Goal: Information Seeking & Learning: Learn about a topic

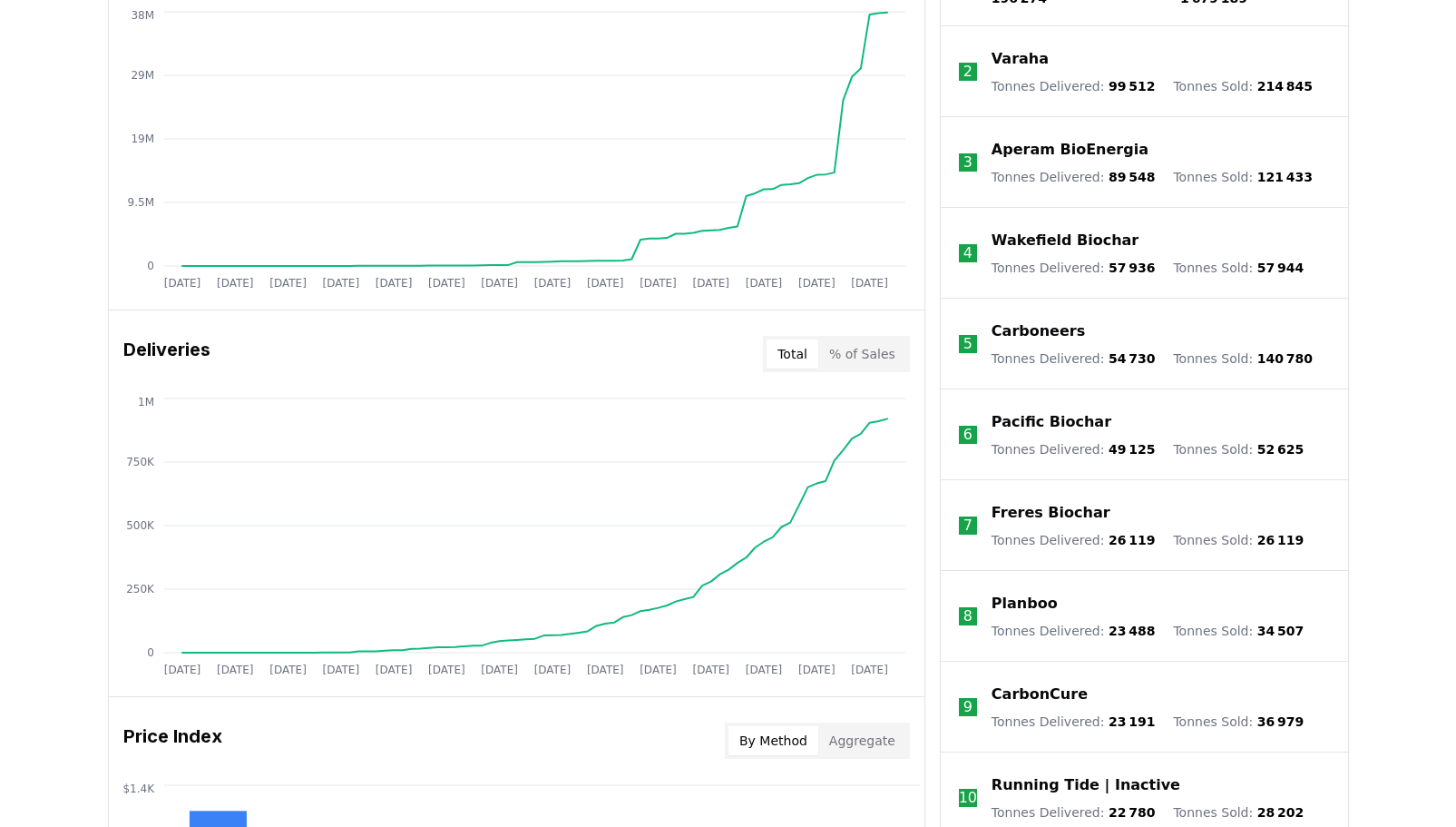
scroll to position [817, 0]
click at [861, 351] on button "% of Sales" at bounding box center [862, 353] width 88 height 29
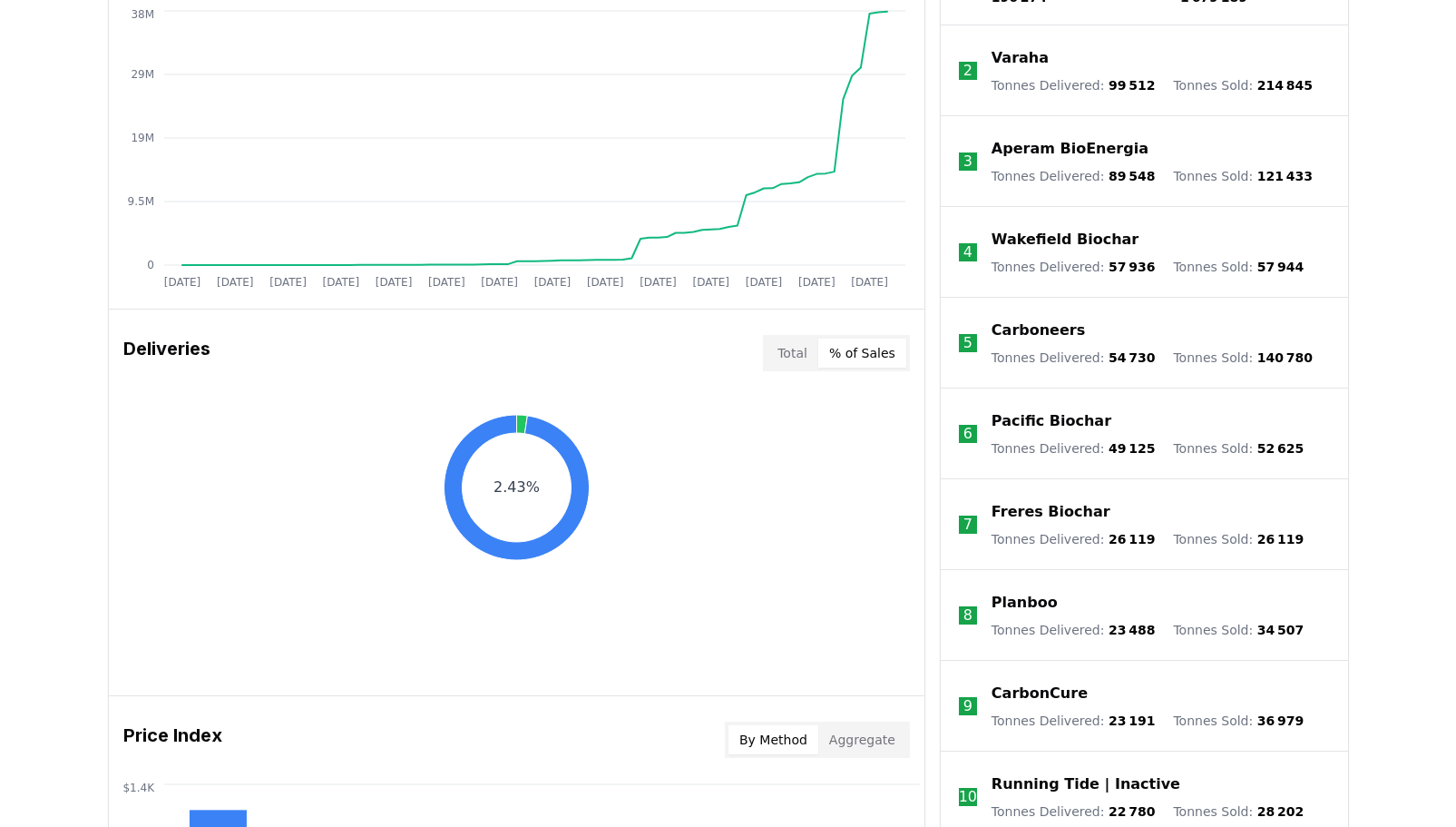
click at [789, 355] on button "Total" at bounding box center [792, 353] width 52 height 29
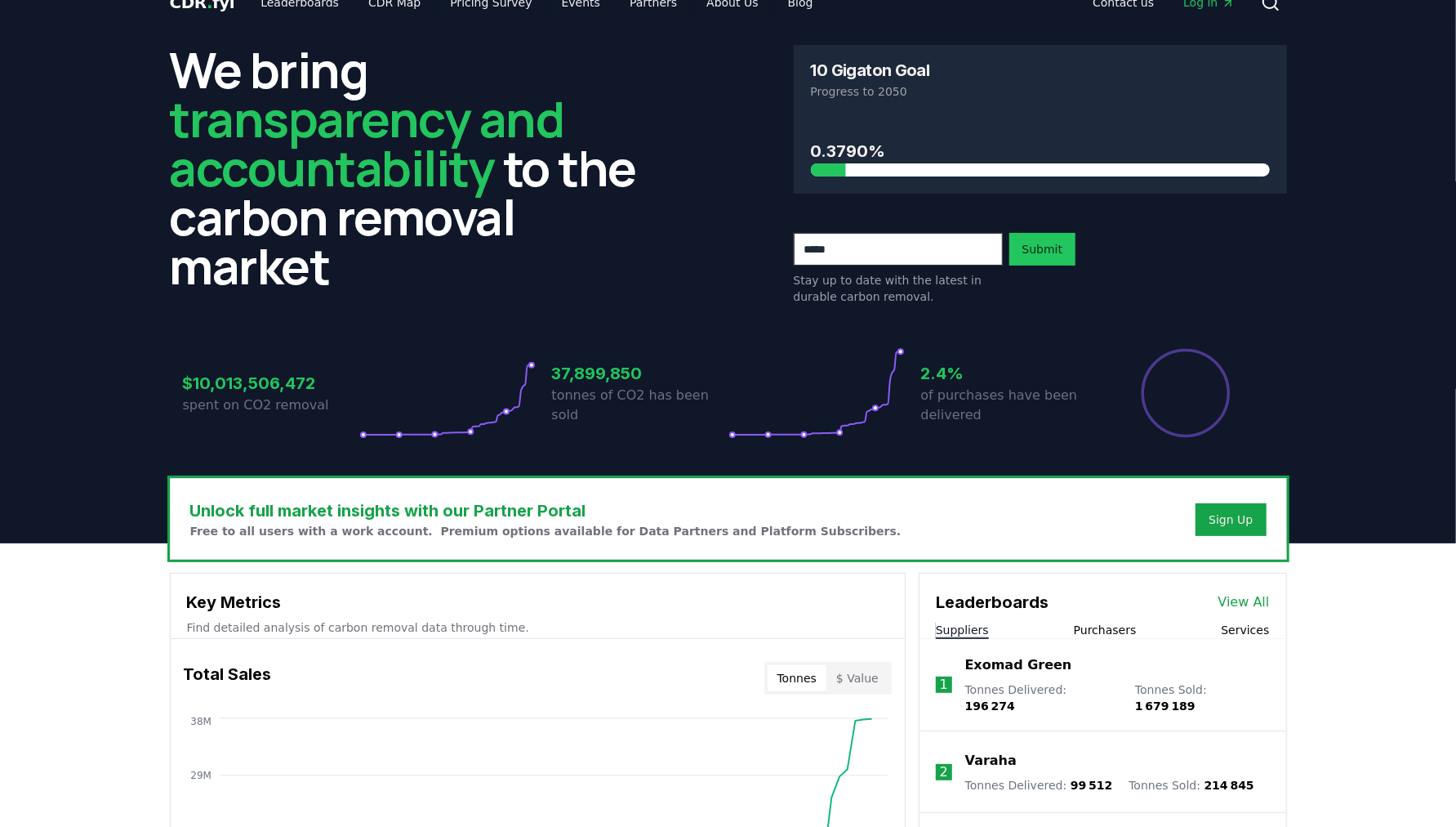
scroll to position [0, 0]
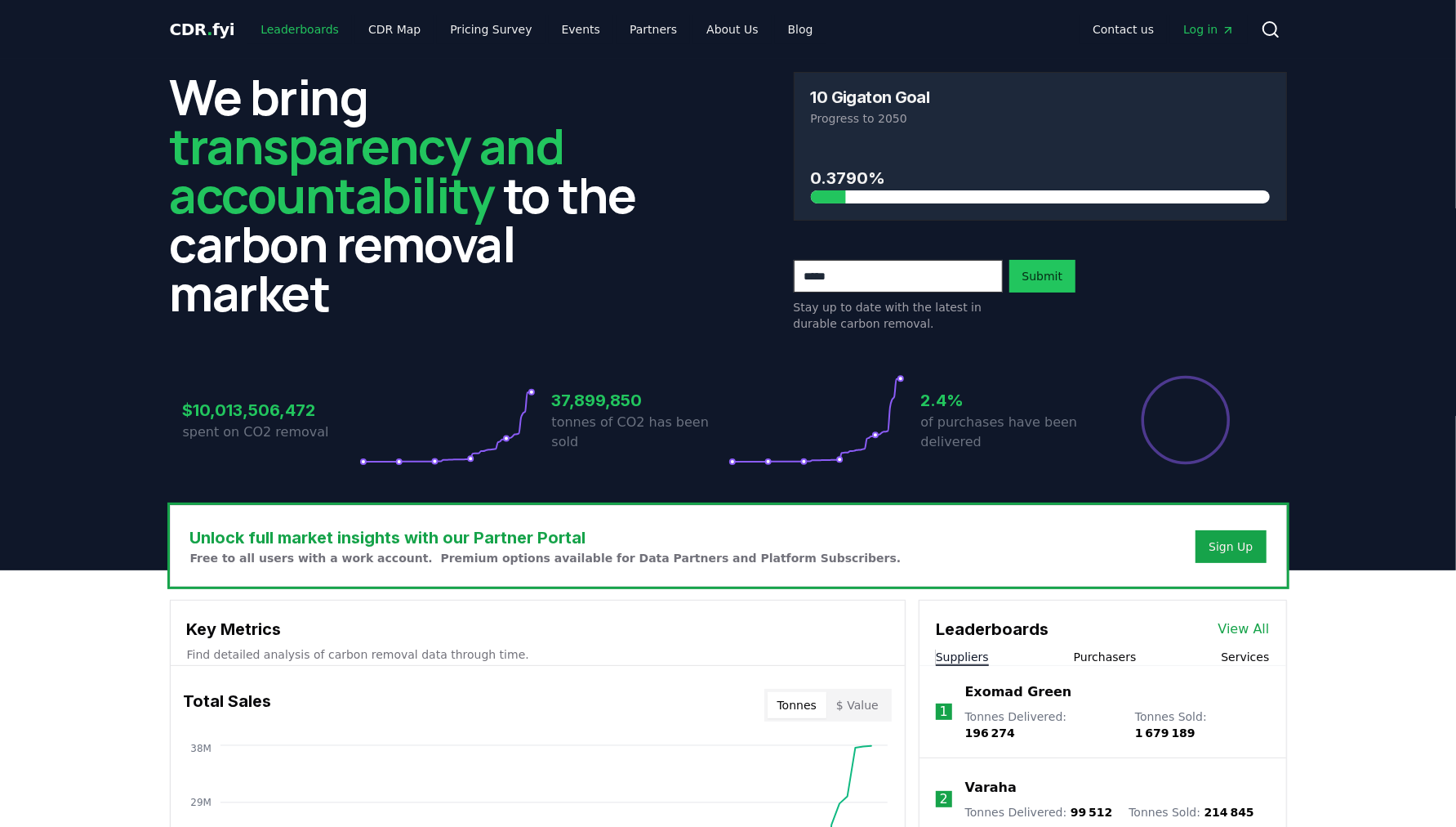
click at [286, 30] on link "Leaderboards" at bounding box center [300, 29] width 105 height 29
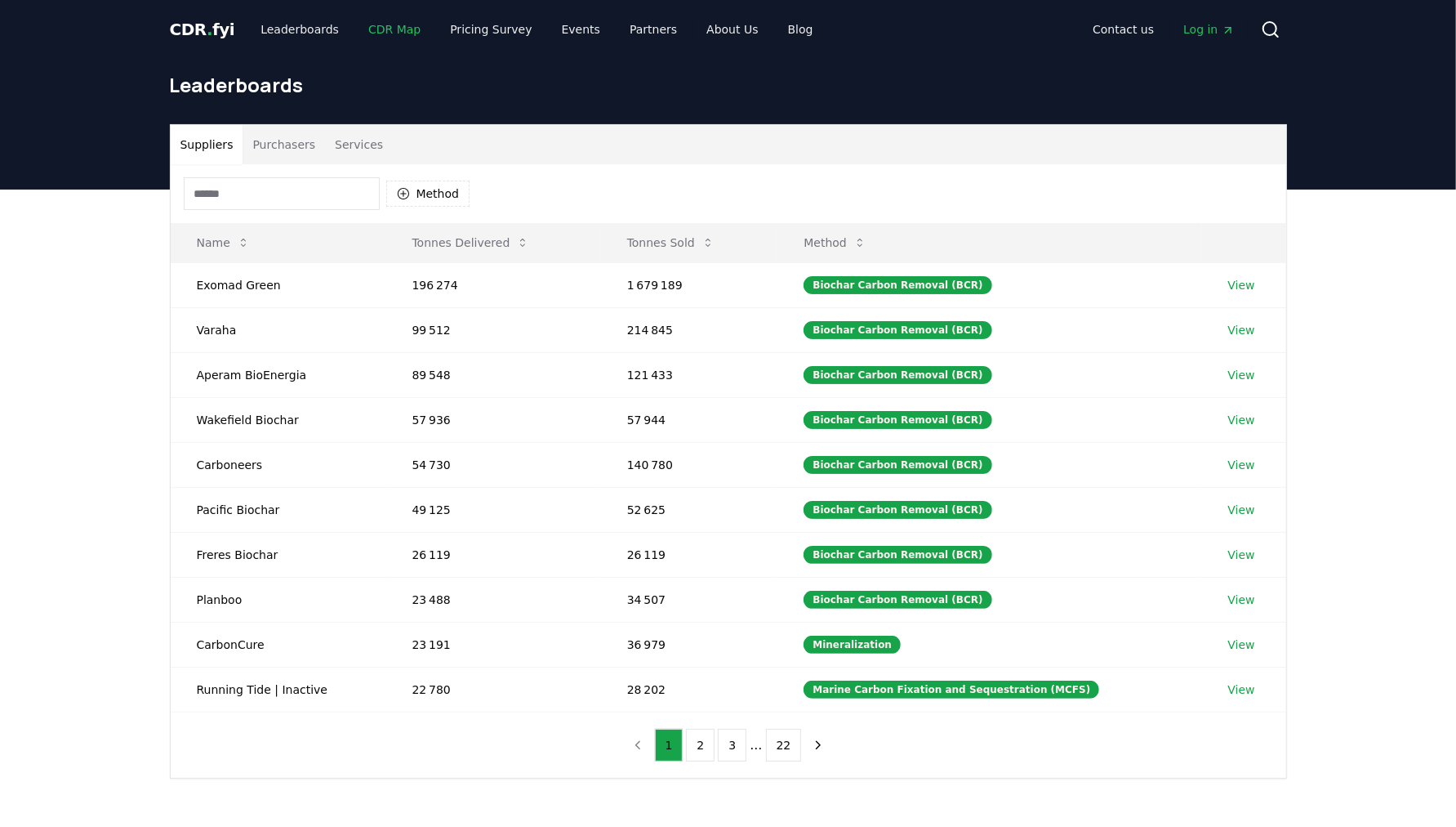
click at [377, 29] on link "CDR Map" at bounding box center [395, 29] width 78 height 29
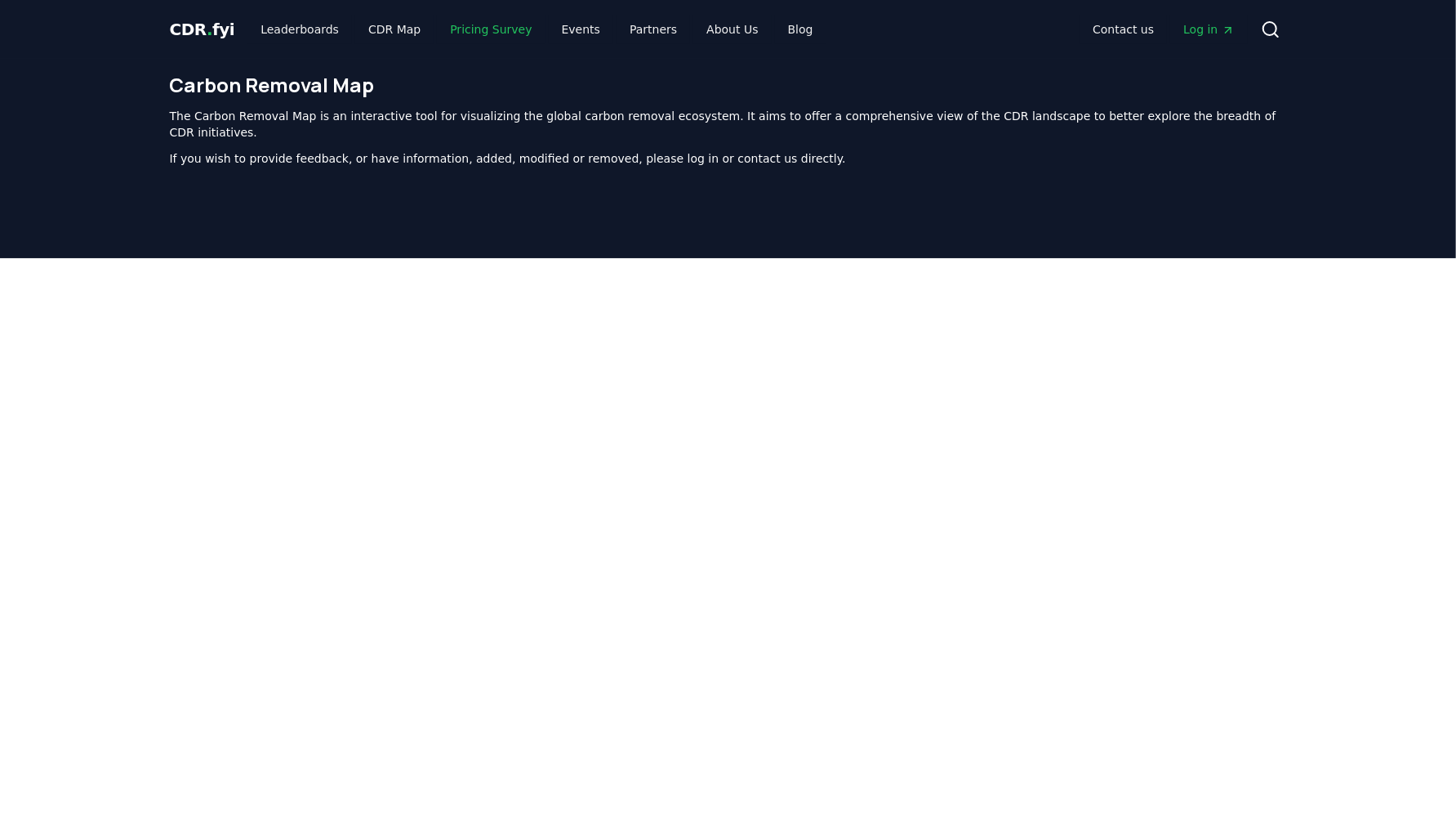
click at [450, 33] on link "Pricing Survey" at bounding box center [491, 29] width 108 height 29
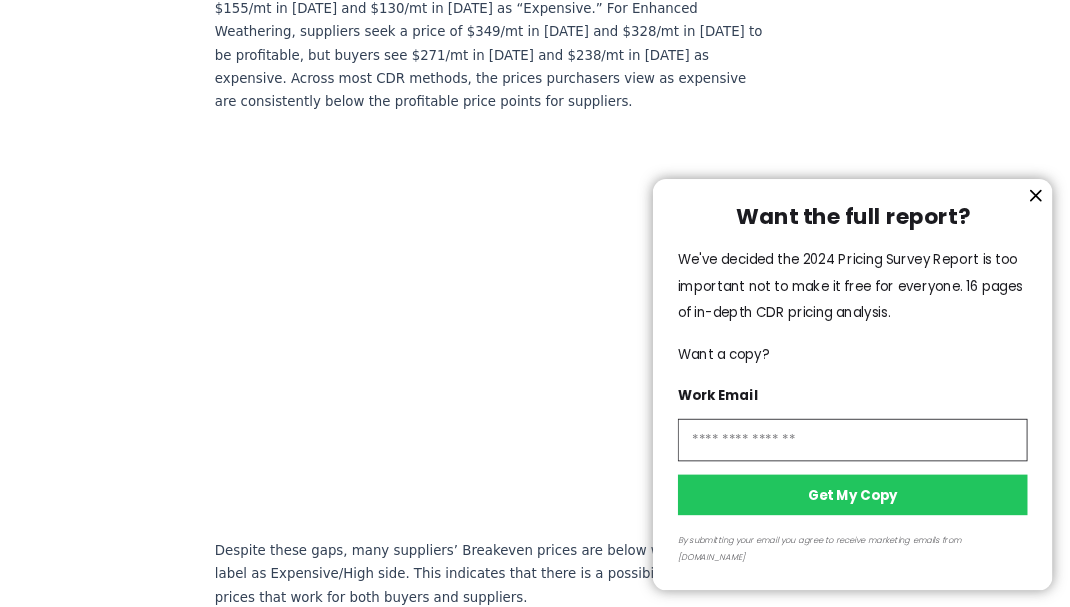
scroll to position [1382, 0]
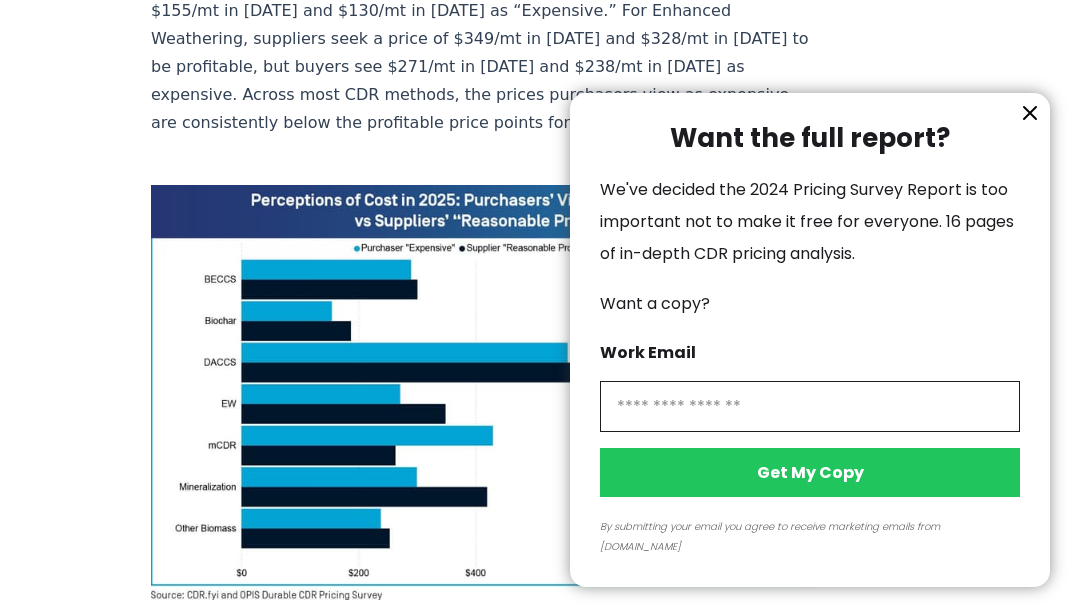
click at [1031, 125] on icon "information" at bounding box center [1030, 113] width 24 height 24
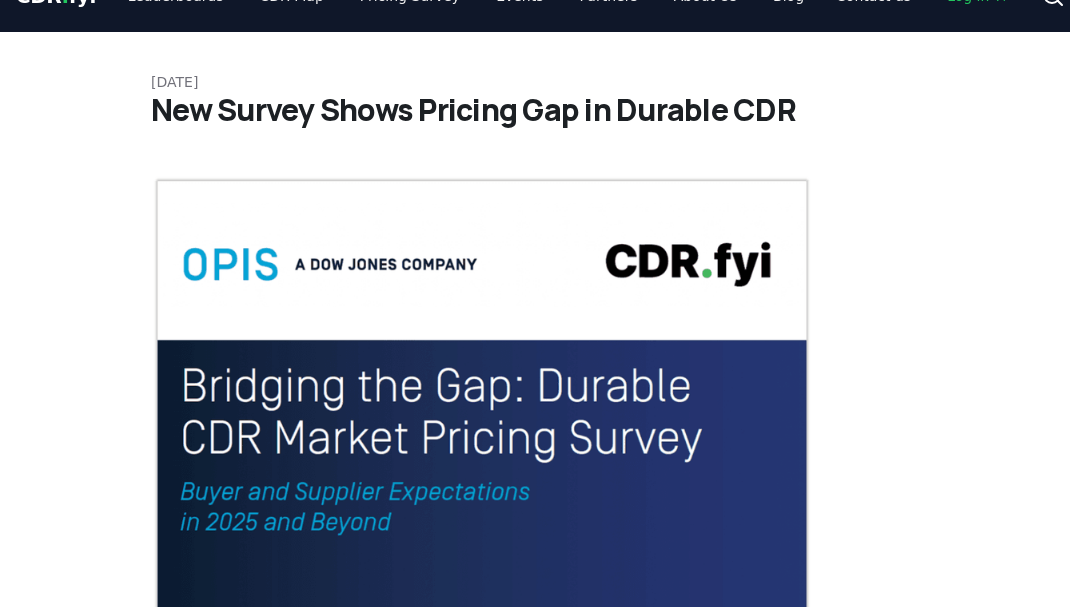
scroll to position [0, 0]
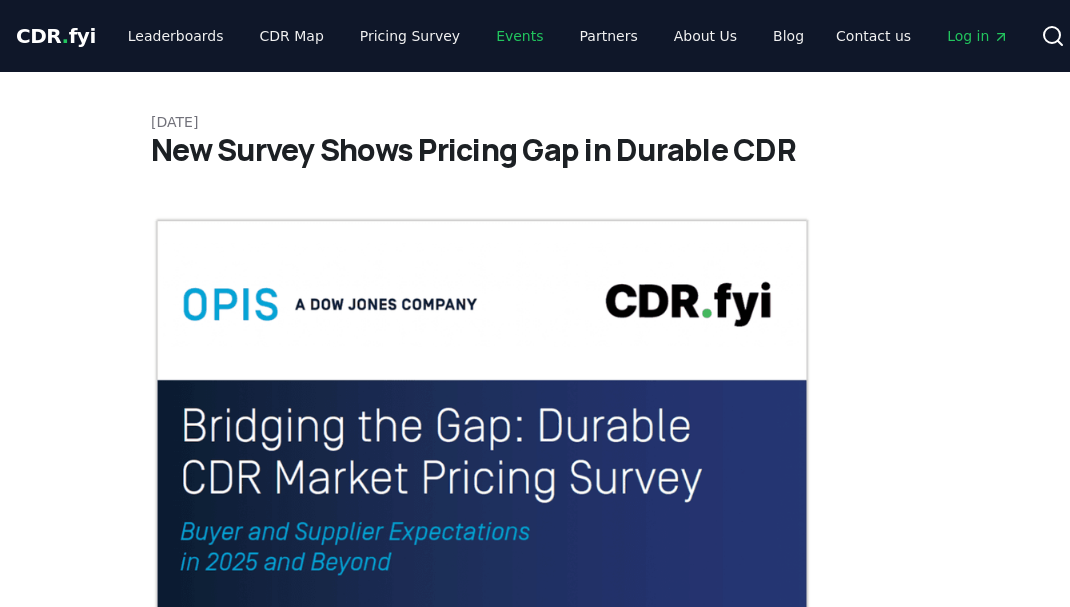
click at [508, 41] on link "Events" at bounding box center [519, 36] width 79 height 36
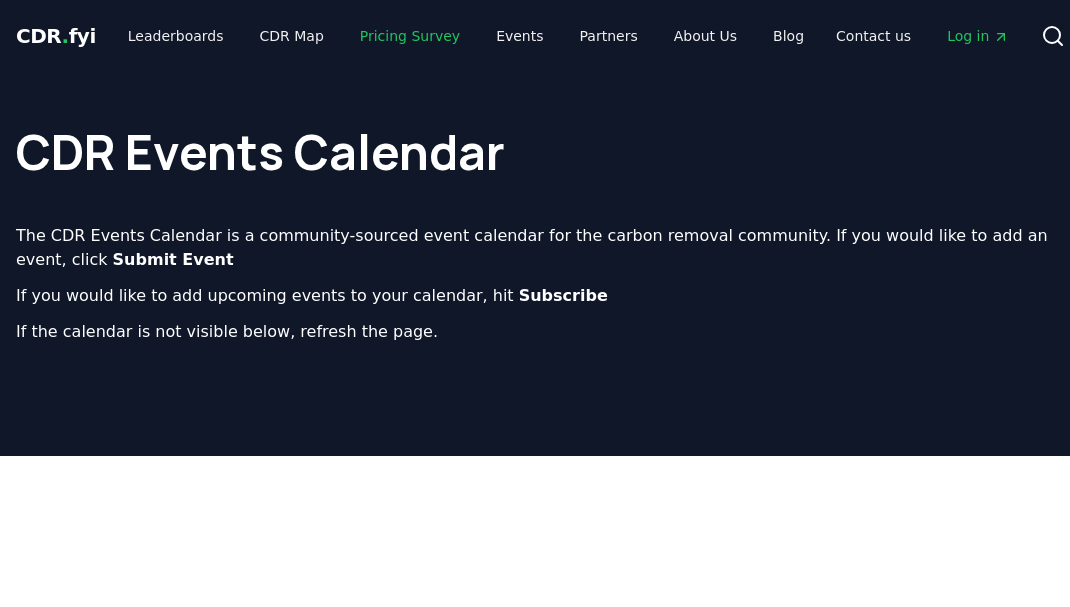
click at [420, 44] on link "Pricing Survey" at bounding box center [410, 36] width 132 height 36
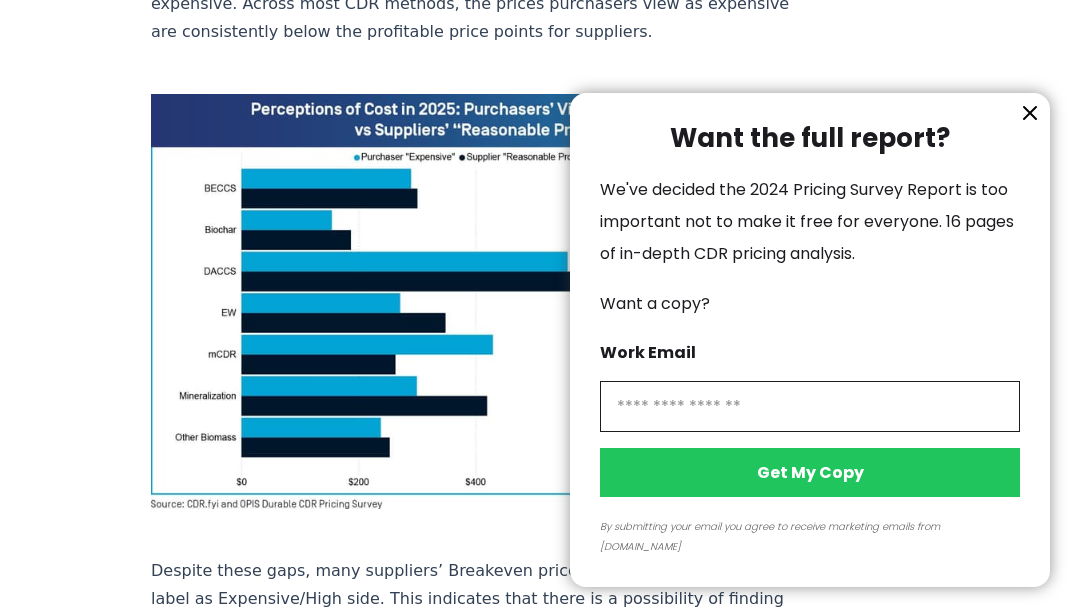
scroll to position [1465, 0]
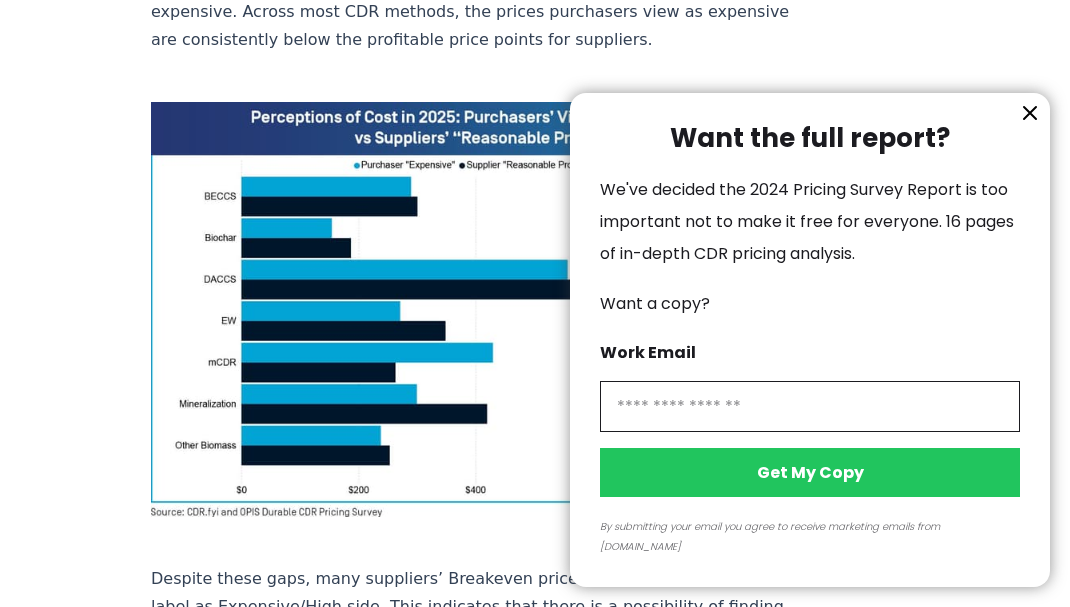
click at [962, 103] on div at bounding box center [535, 303] width 1070 height 607
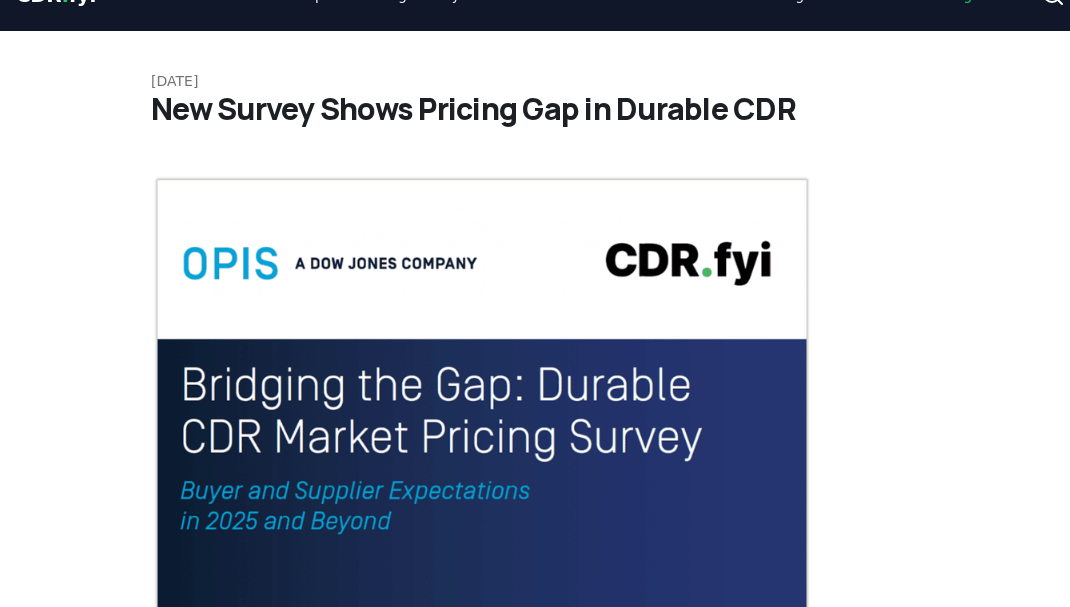
scroll to position [0, 0]
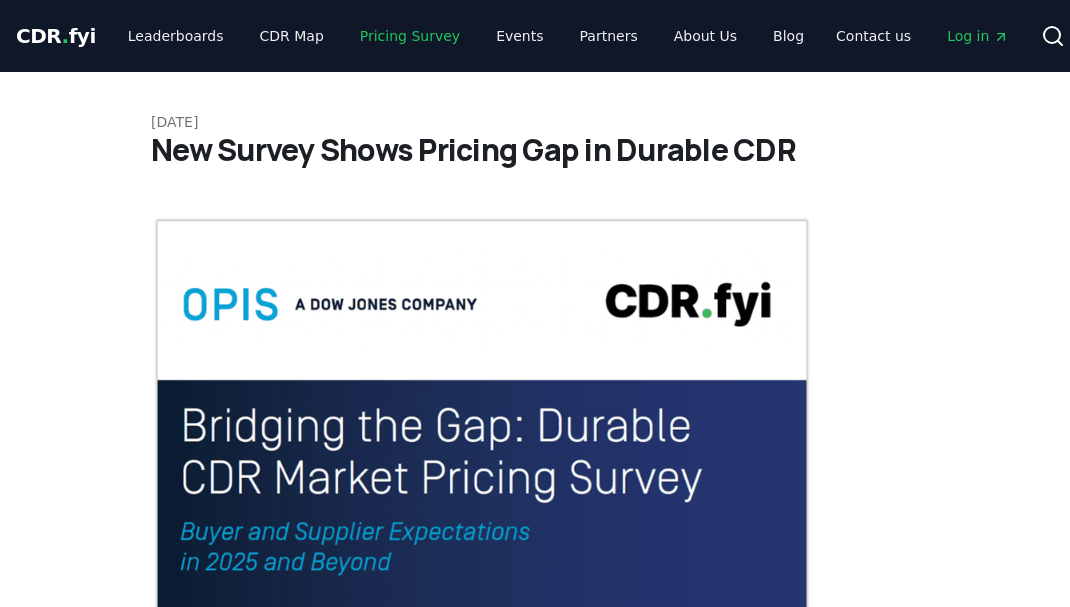
click at [398, 34] on link "Pricing Survey" at bounding box center [410, 36] width 132 height 36
click at [281, 35] on link "CDR Map" at bounding box center [292, 36] width 96 height 36
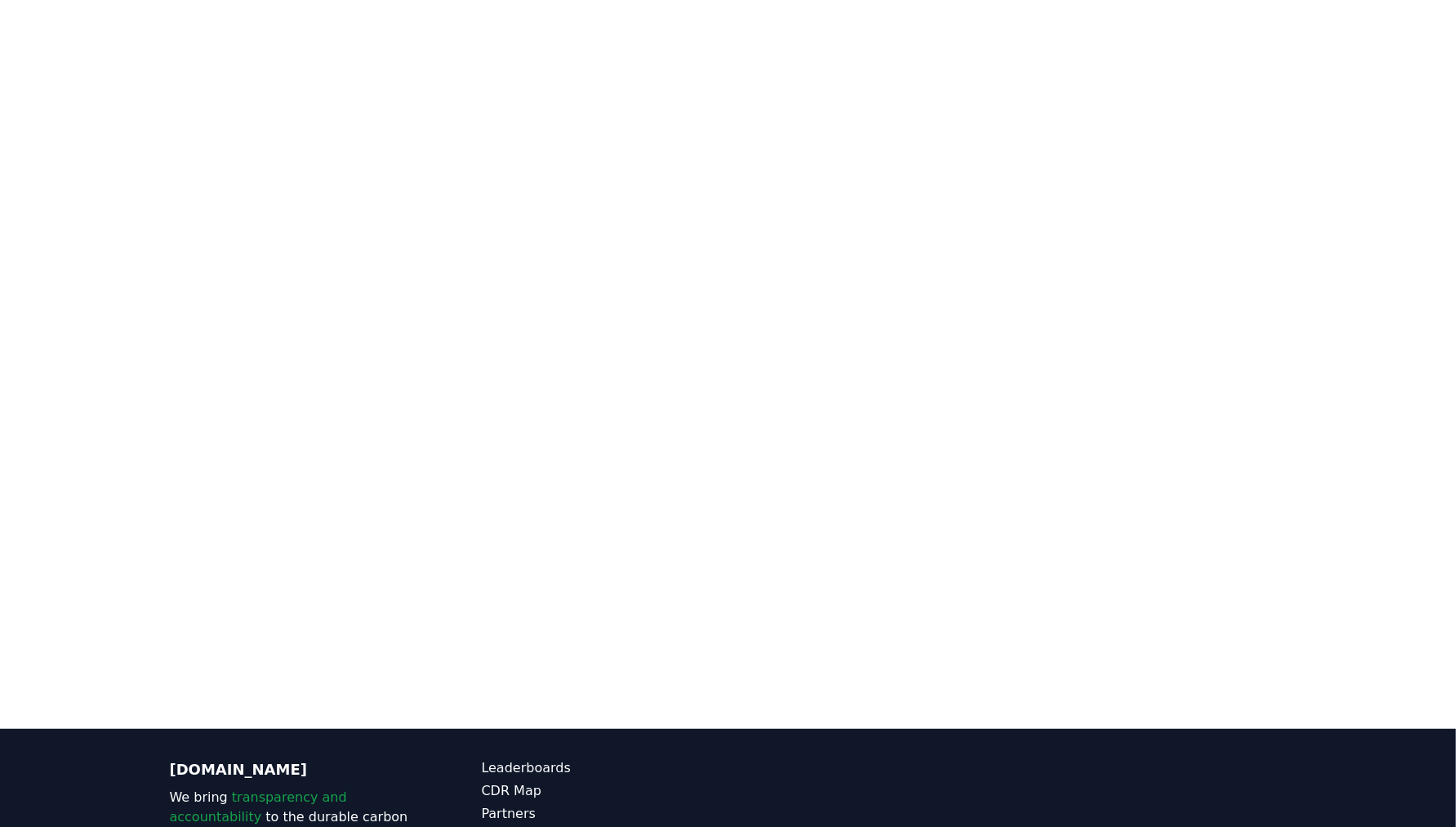
scroll to position [447, 0]
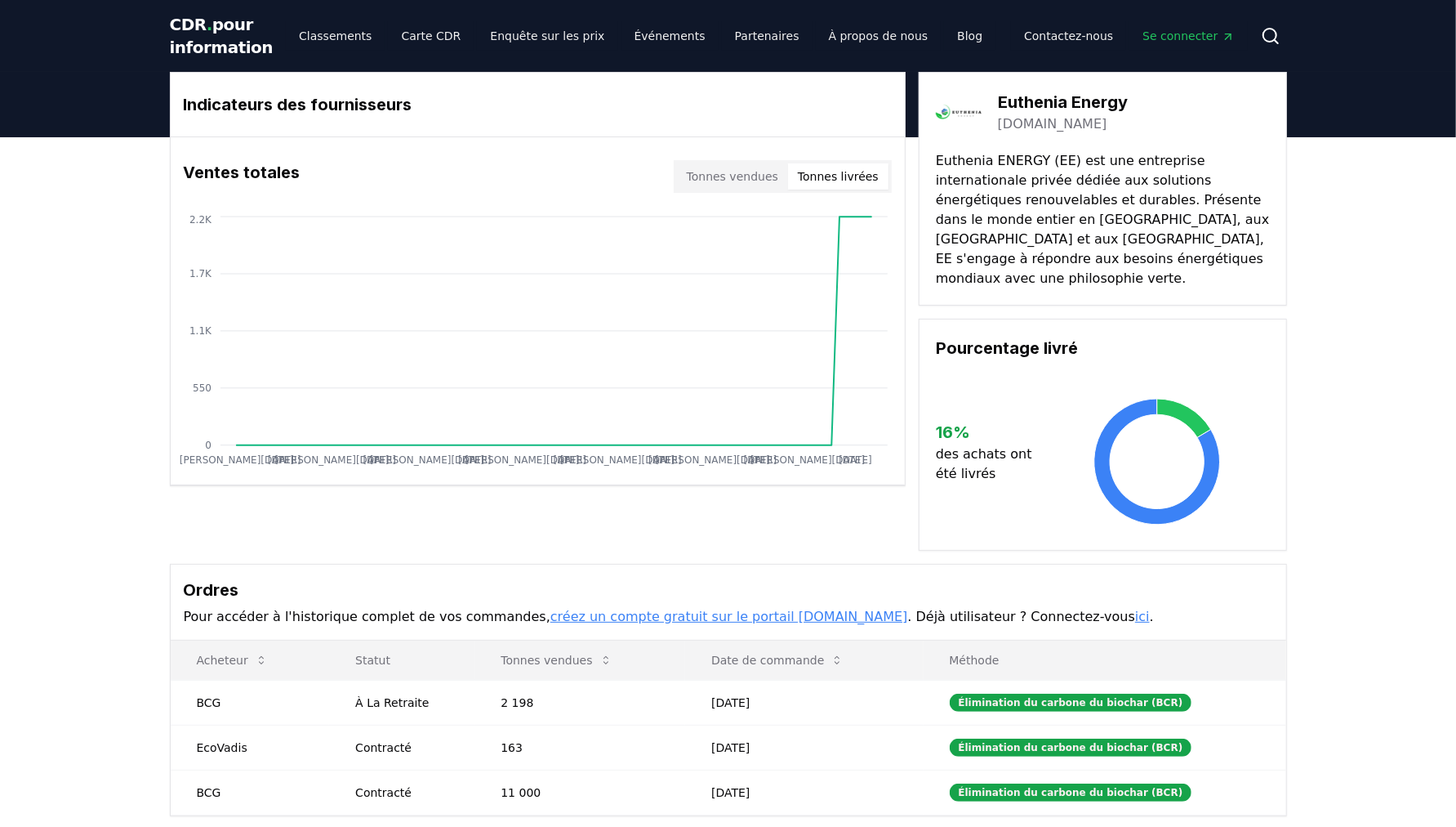
click at [846, 176] on font "Tonnes livrées" at bounding box center [838, 177] width 81 height 13
click at [341, 42] on font "Classements" at bounding box center [335, 36] width 73 height 13
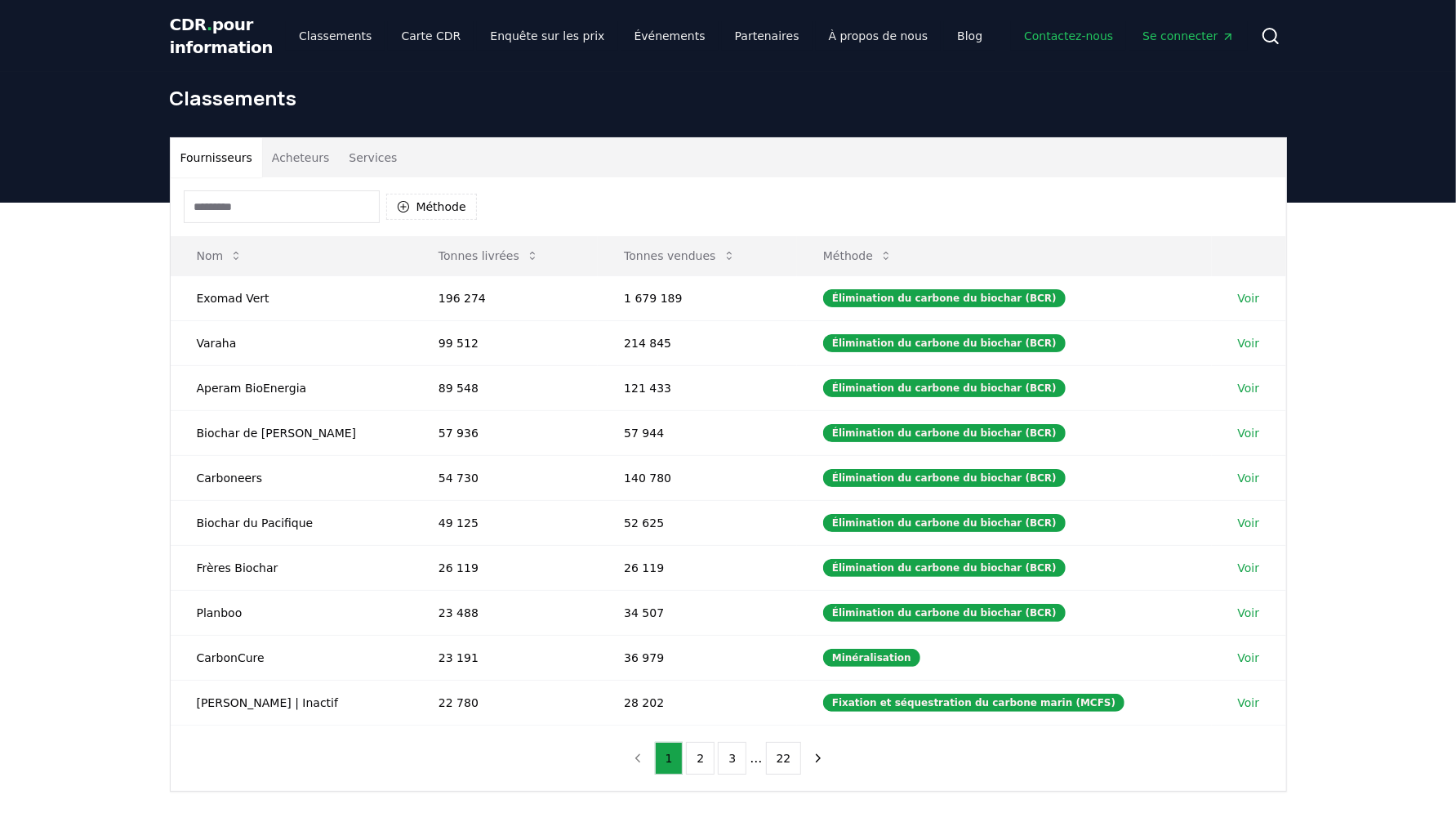
click at [1085, 42] on font "Contactez-nous" at bounding box center [1069, 36] width 89 height 13
click at [701, 752] on font "2" at bounding box center [700, 758] width 7 height 13
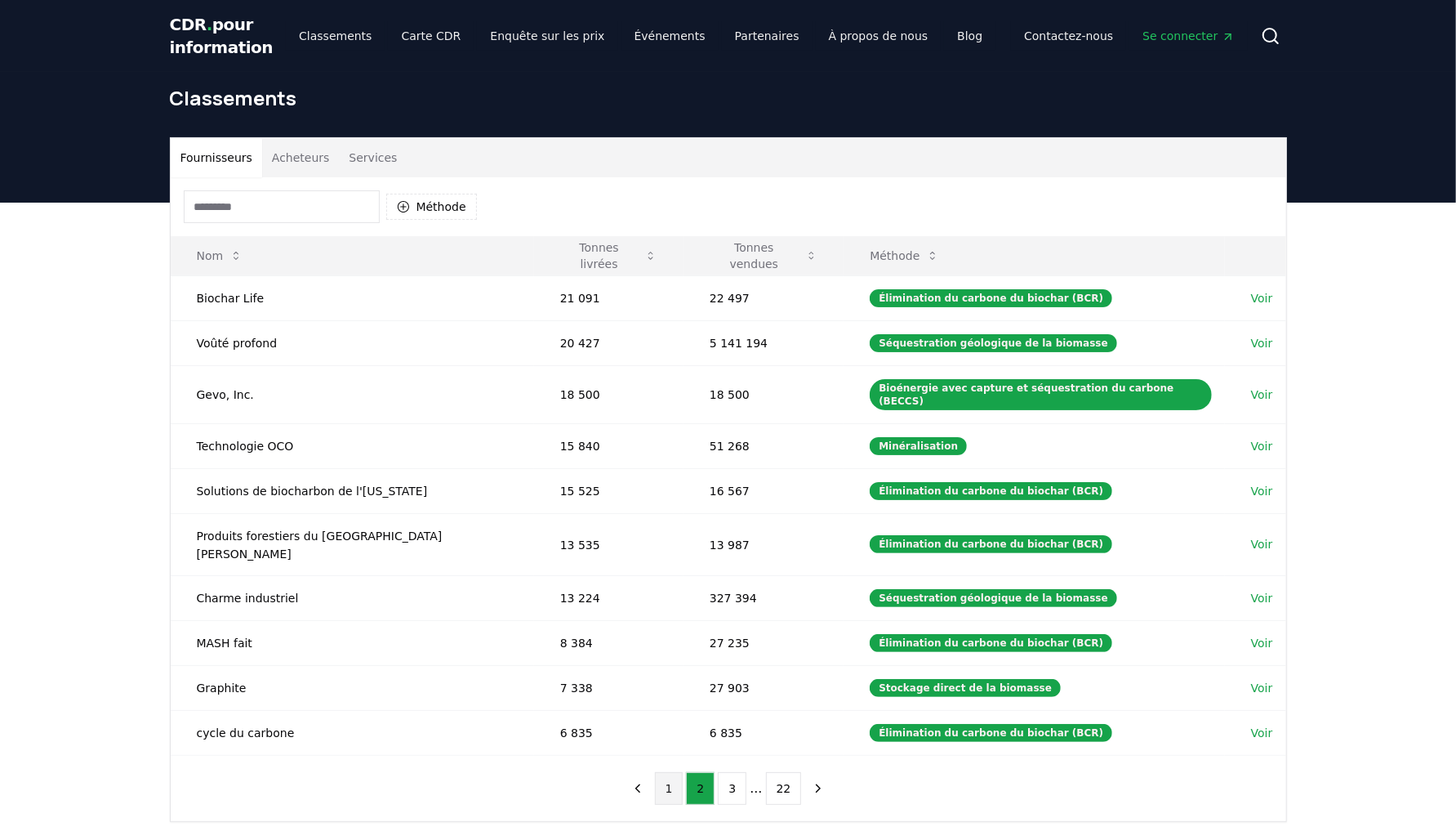
click at [676, 772] on button "1" at bounding box center [669, 789] width 29 height 33
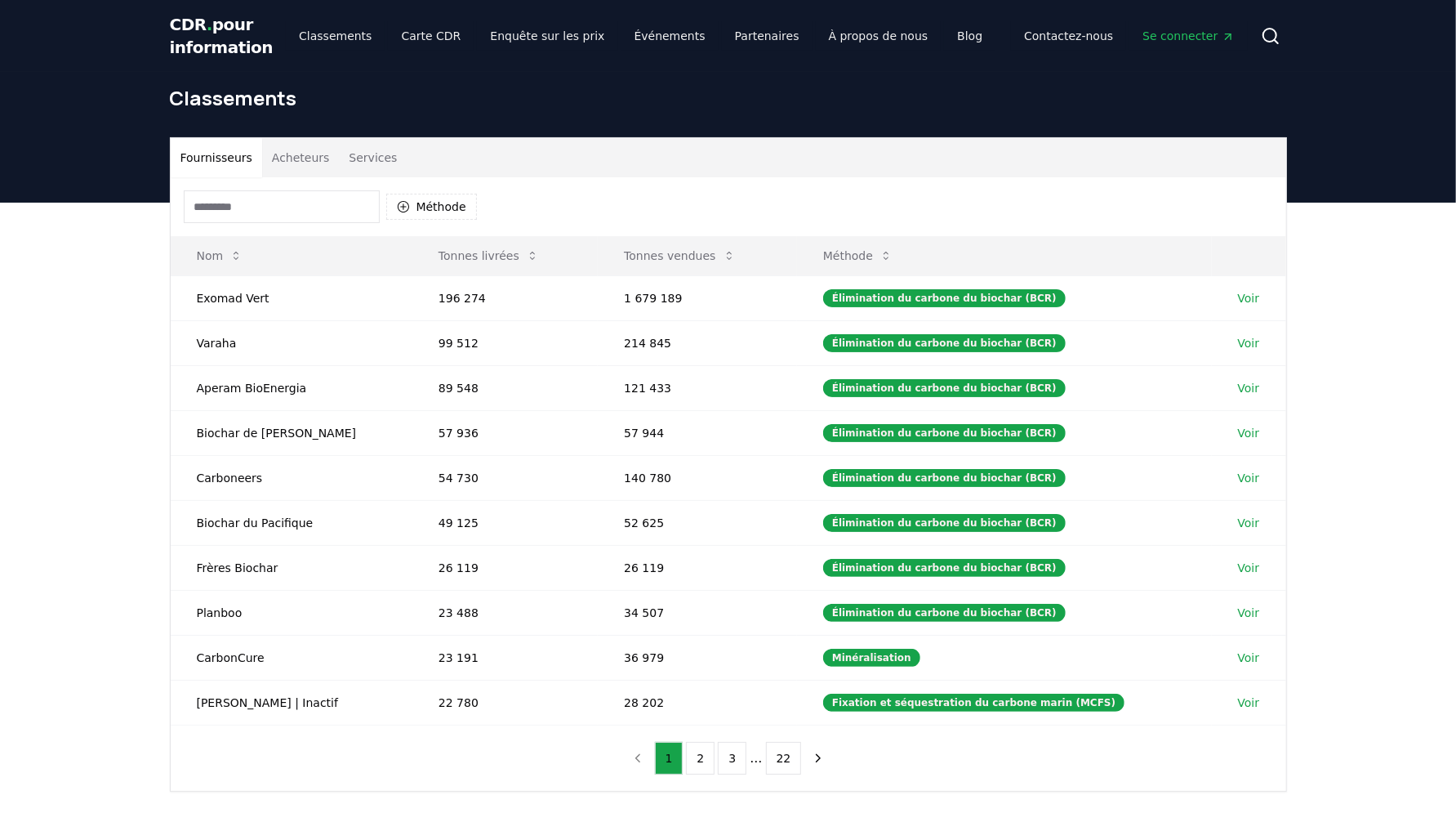
click at [235, 27] on font "pour information" at bounding box center [221, 36] width 104 height 42
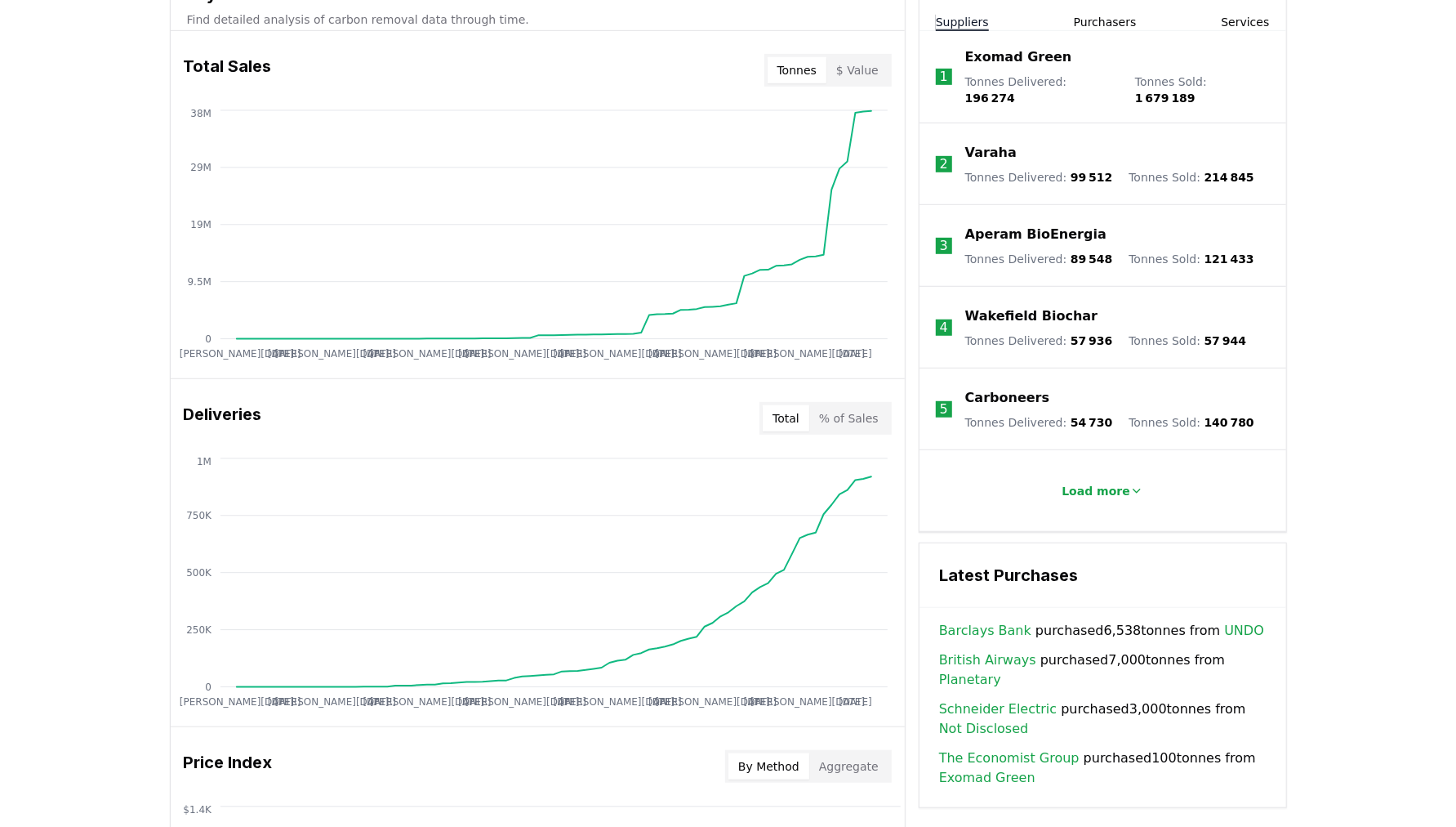
scroll to position [544, 0]
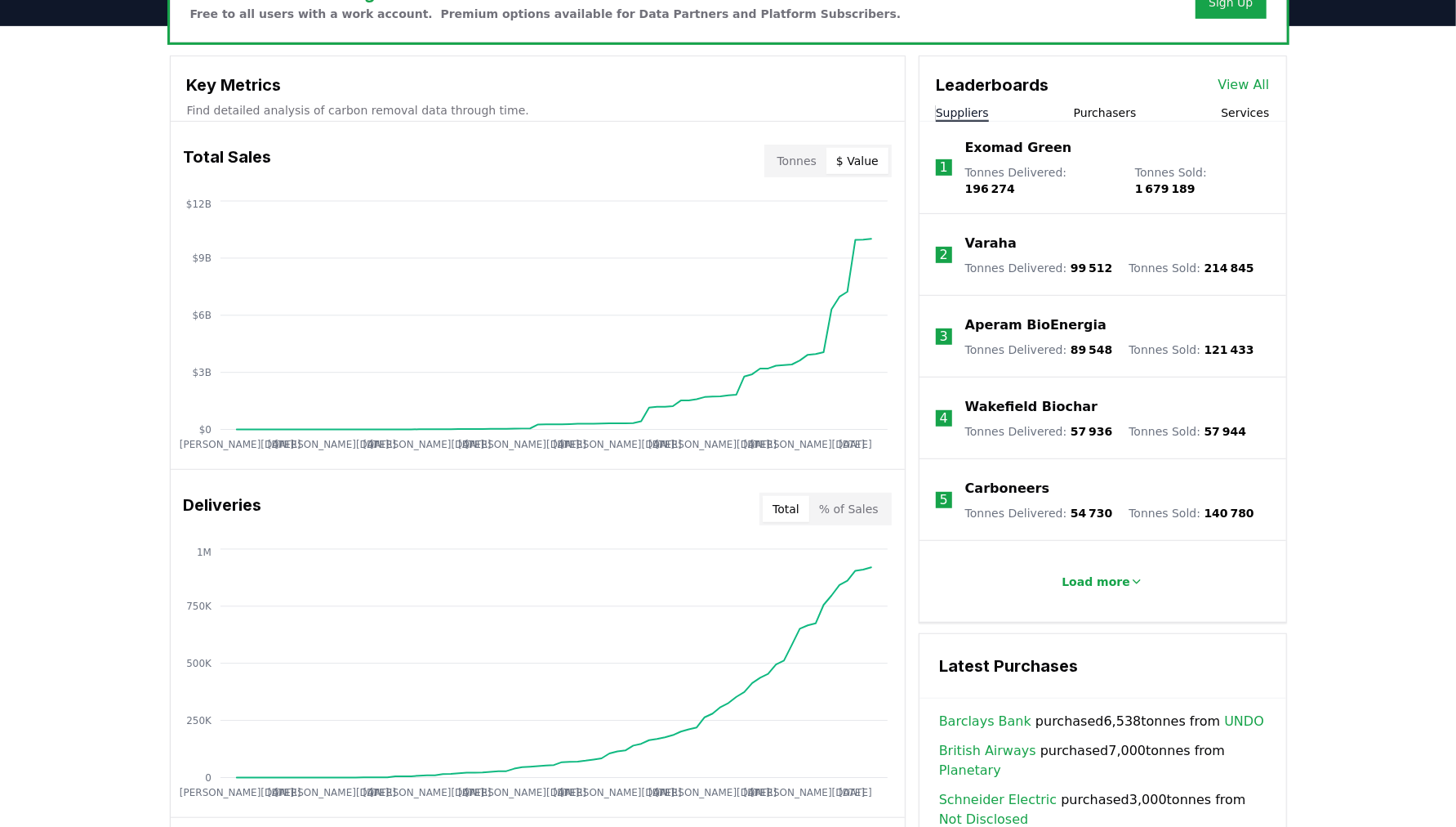
click at [864, 165] on button "$ Value" at bounding box center [858, 161] width 62 height 26
click at [807, 160] on button "Tonnes" at bounding box center [797, 161] width 59 height 26
click at [422, 181] on div "Total Sales Tonnes $ Value" at bounding box center [538, 161] width 735 height 59
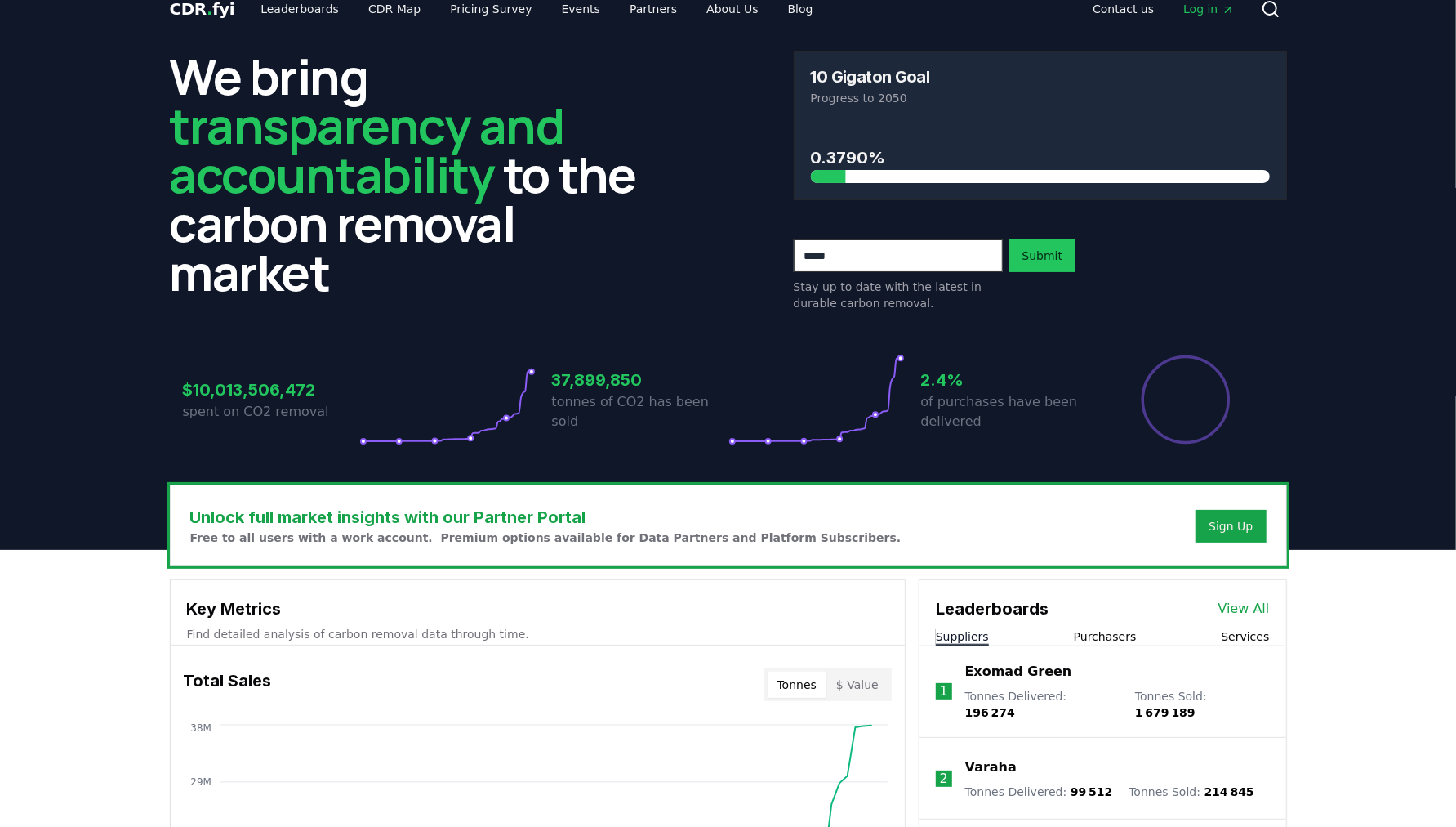
scroll to position [0, 0]
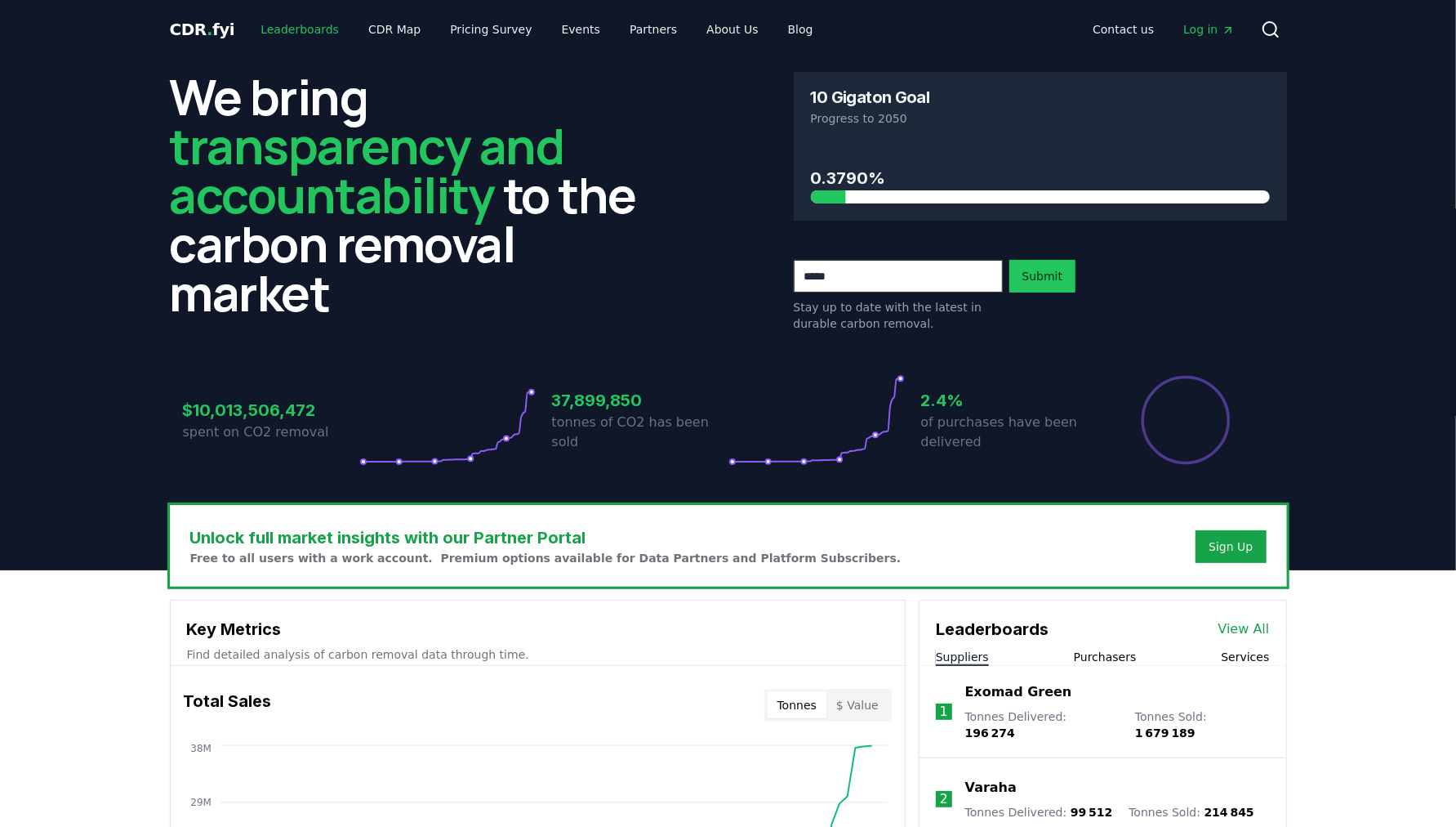
click at [295, 31] on link "Leaderboards" at bounding box center [300, 29] width 105 height 29
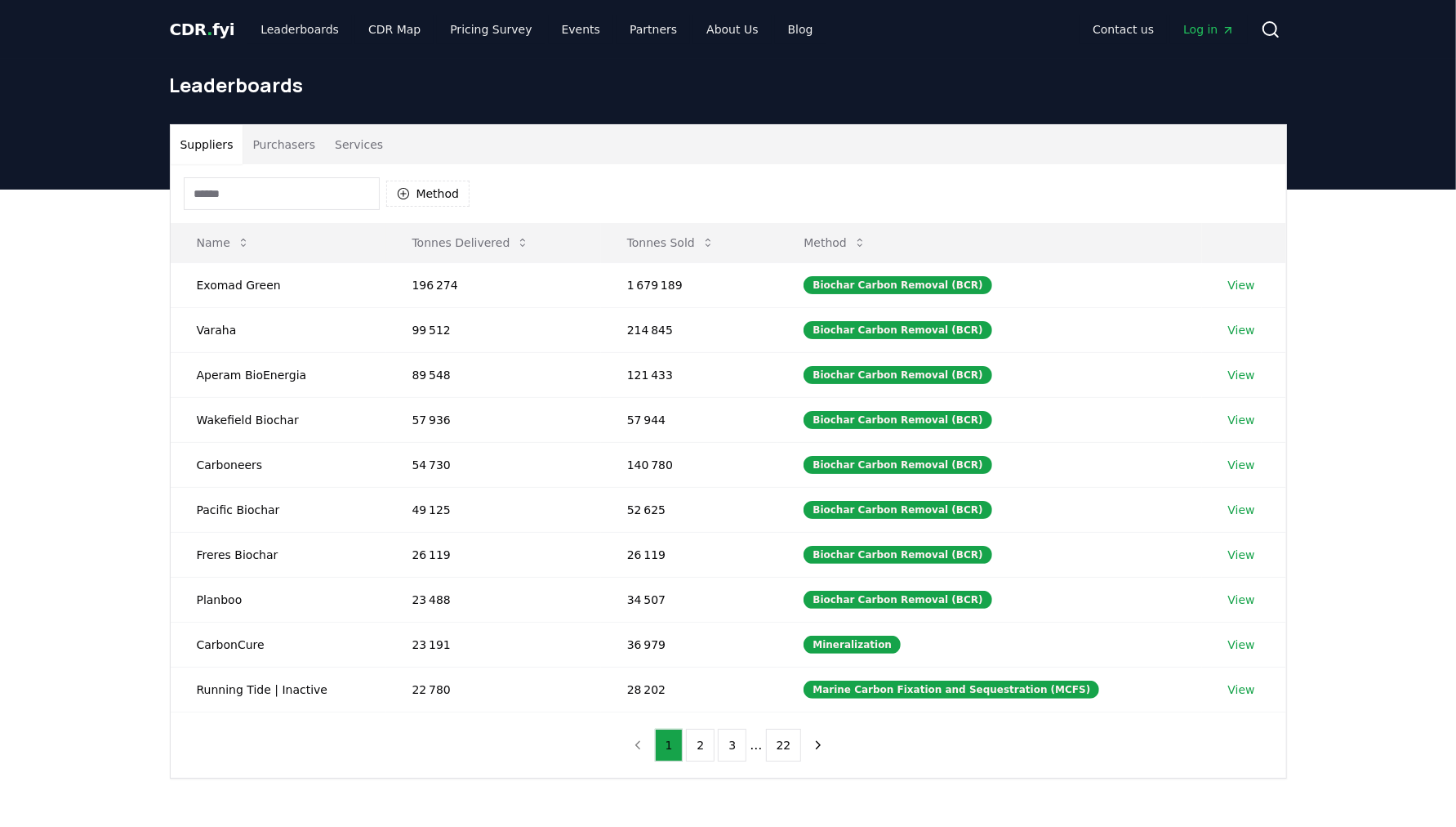
click at [279, 148] on button "Purchasers" at bounding box center [284, 145] width 83 height 39
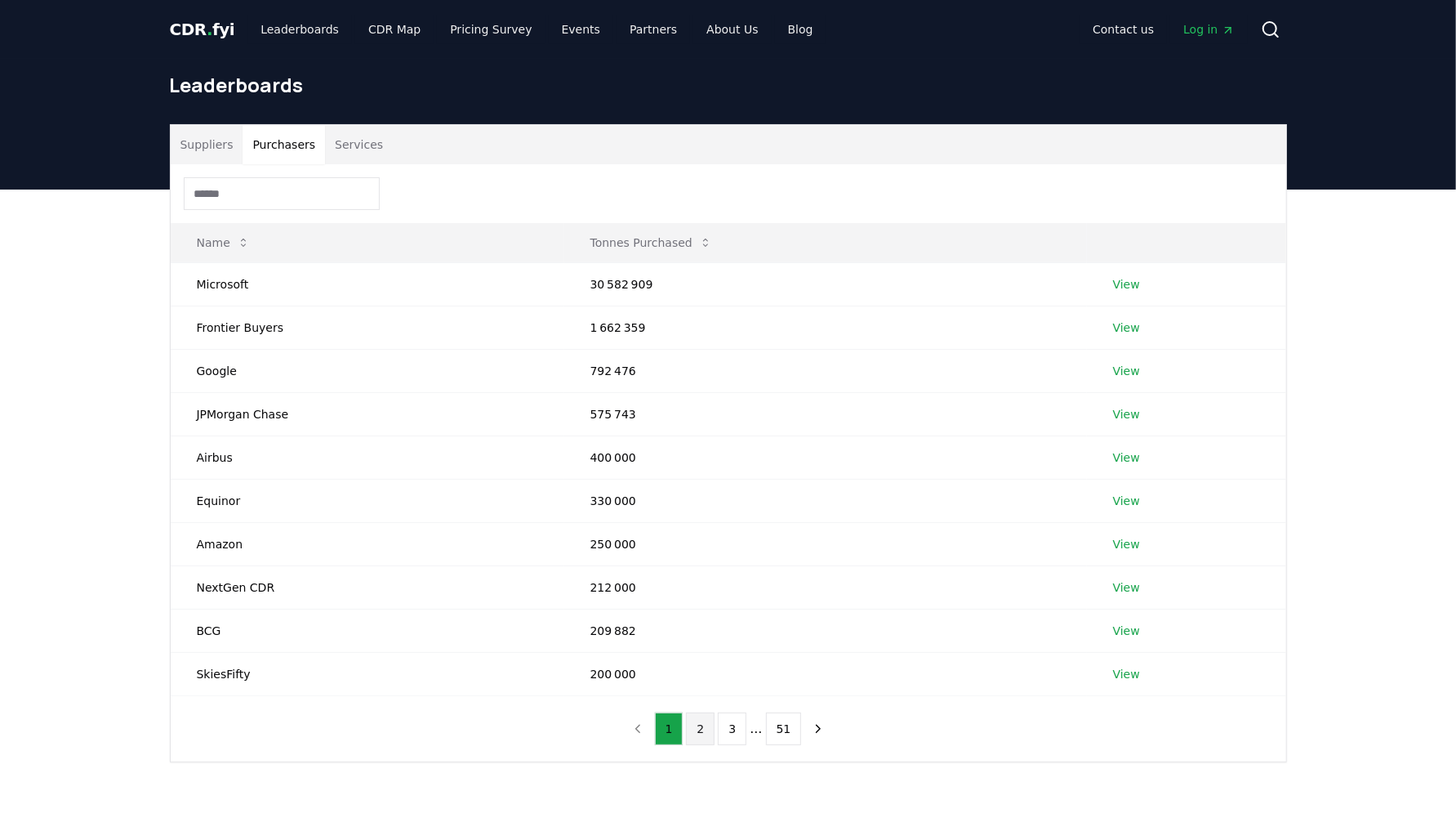
click at [705, 727] on button "2" at bounding box center [700, 729] width 29 height 33
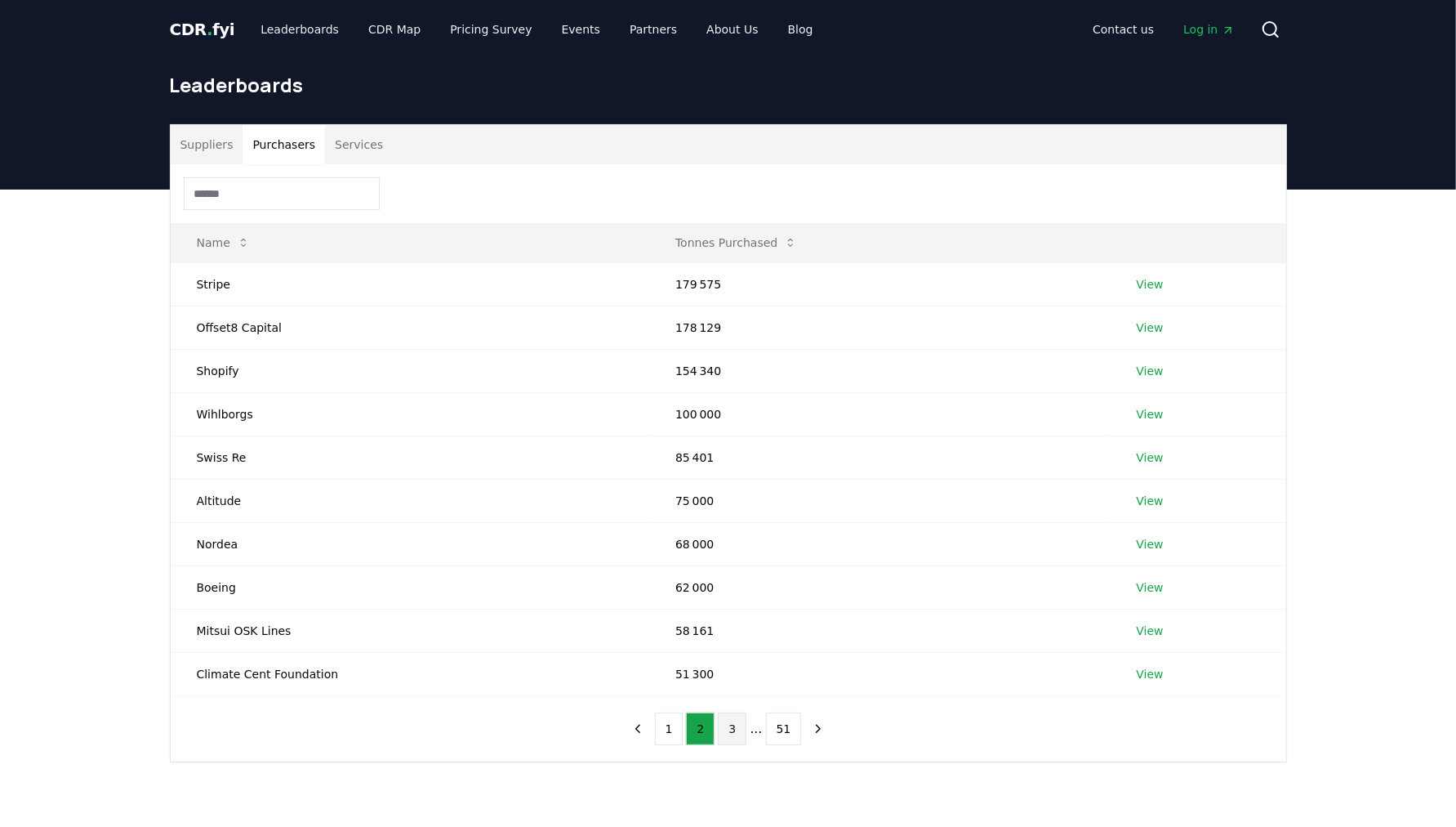
click at [734, 722] on button "3" at bounding box center [732, 729] width 29 height 33
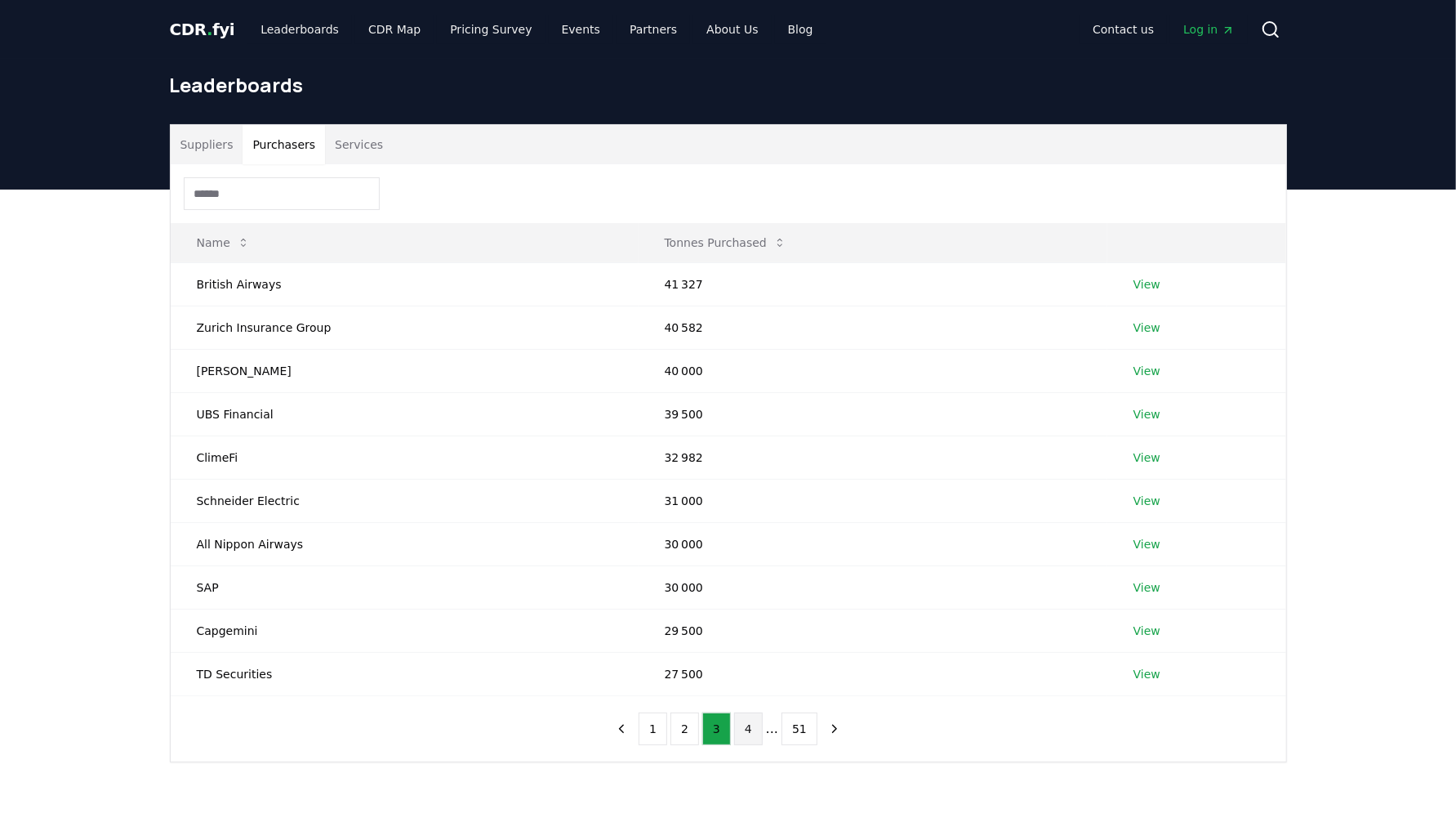
click at [748, 722] on button "4" at bounding box center [748, 729] width 29 height 33
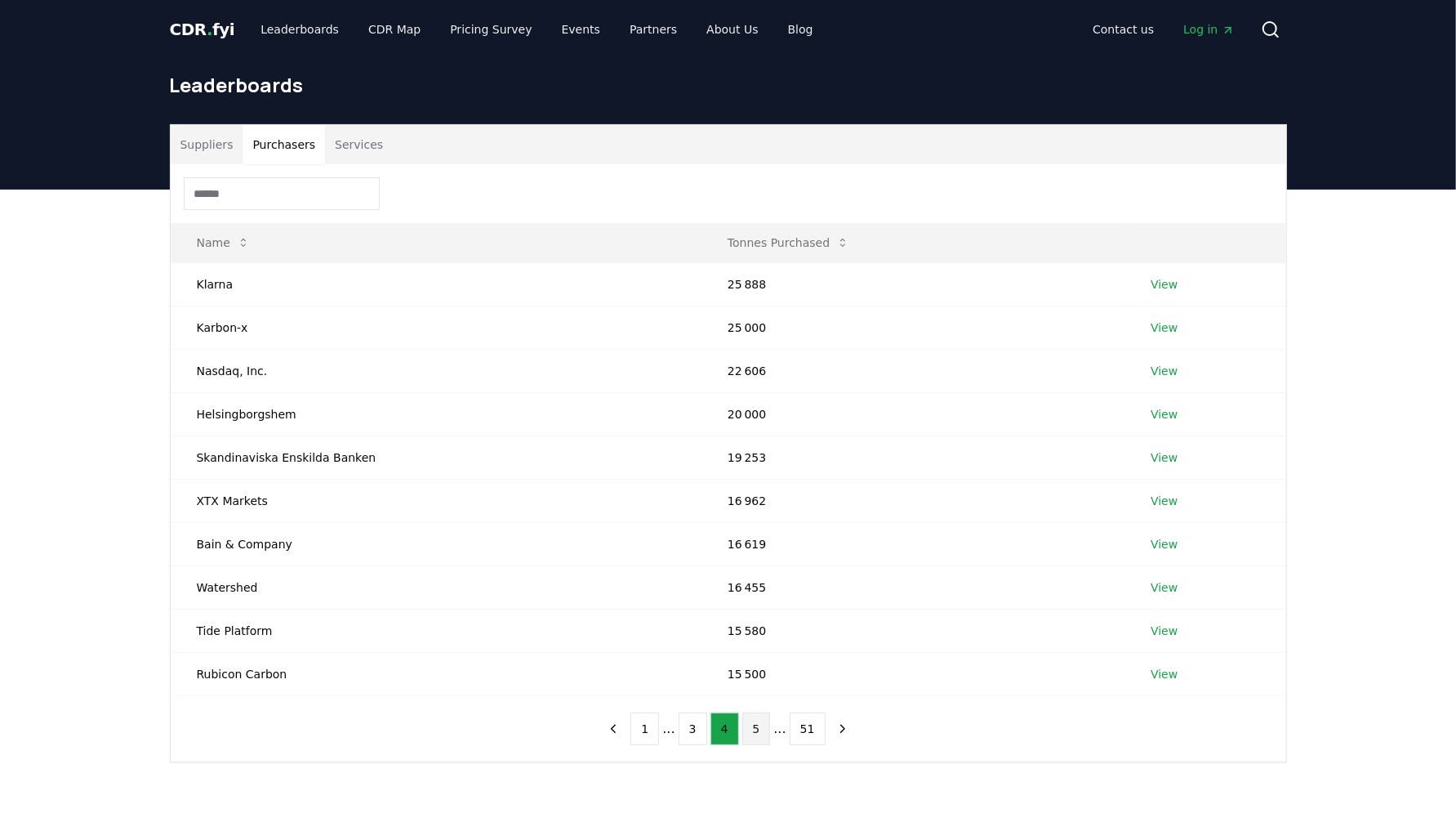
click at [762, 727] on button "5" at bounding box center [757, 729] width 29 height 33
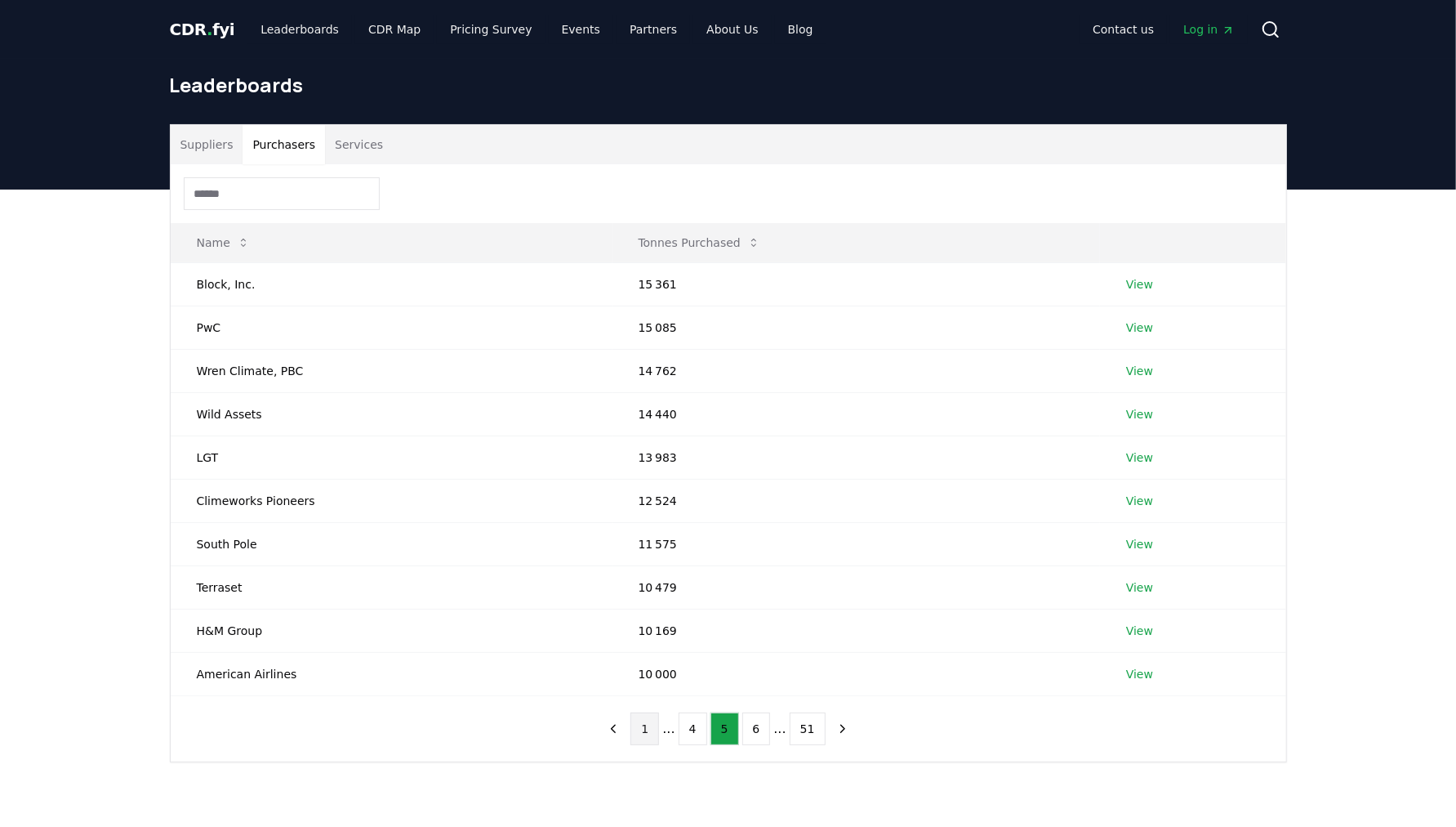
click at [654, 721] on button "1" at bounding box center [645, 729] width 29 height 33
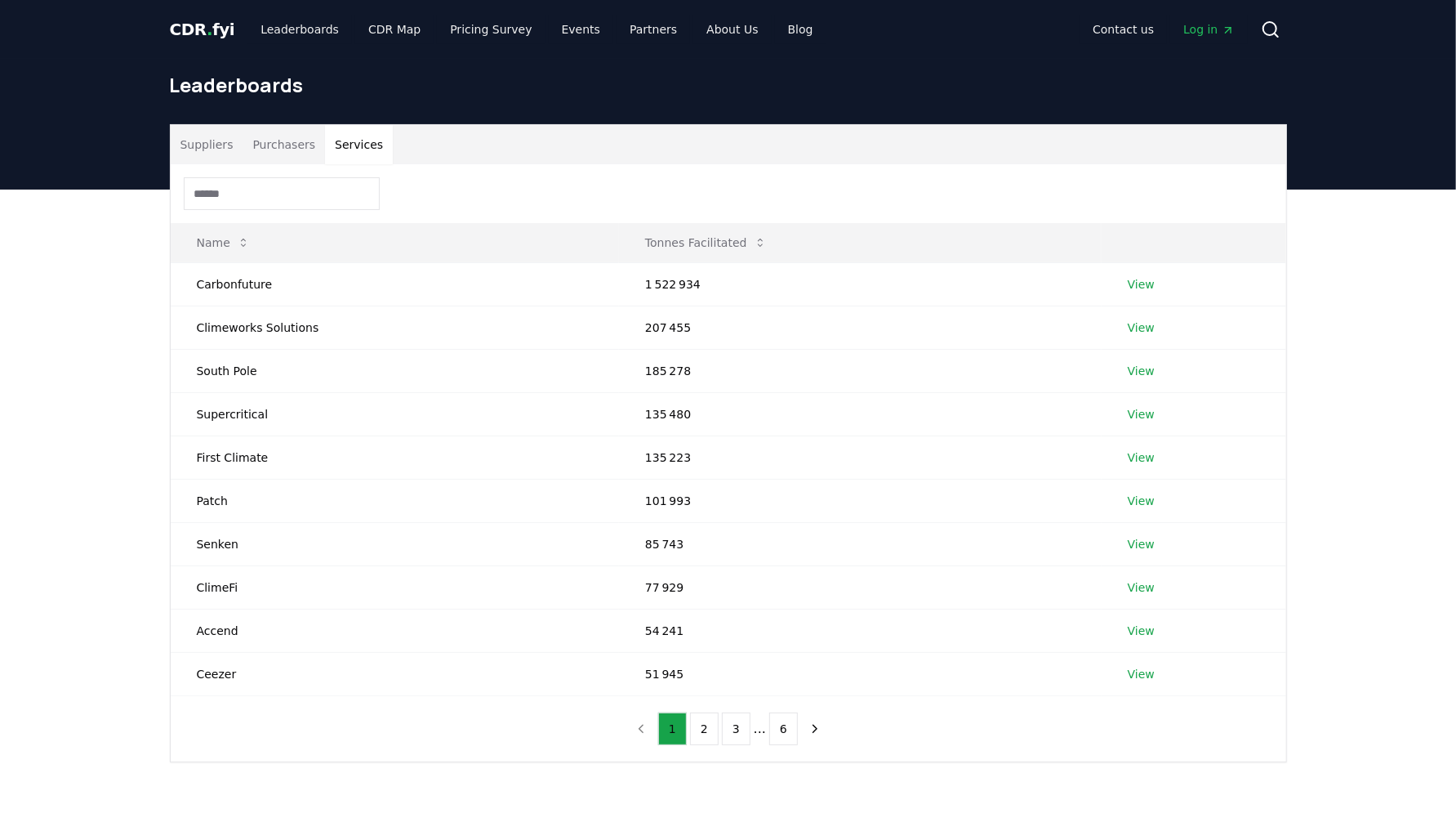
click at [350, 149] on button "Services" at bounding box center [359, 145] width 68 height 39
click at [704, 733] on button "2" at bounding box center [704, 729] width 29 height 33
click at [731, 726] on button "3" at bounding box center [736, 729] width 29 height 33
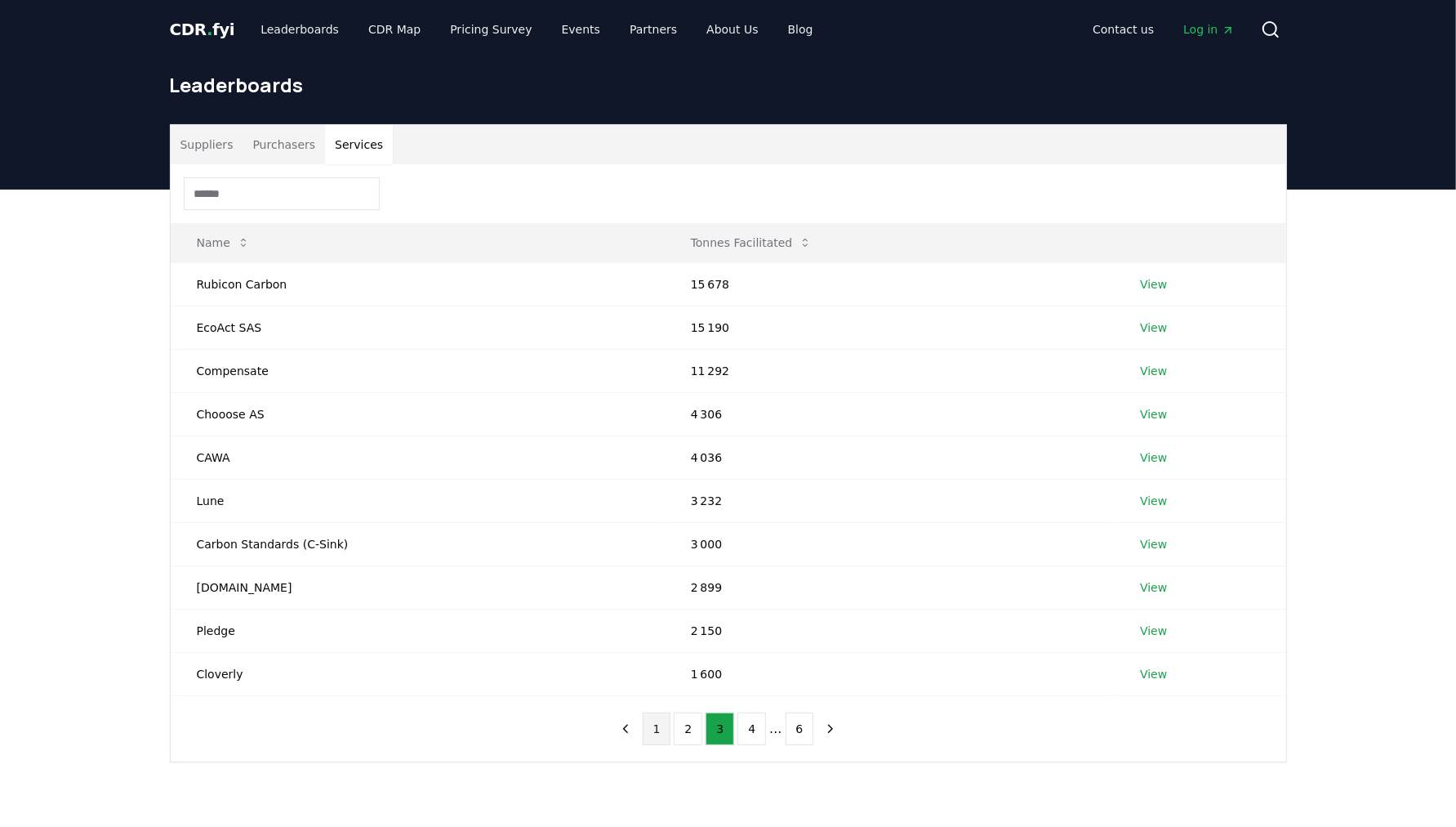
click at [666, 721] on button "1" at bounding box center [657, 729] width 29 height 33
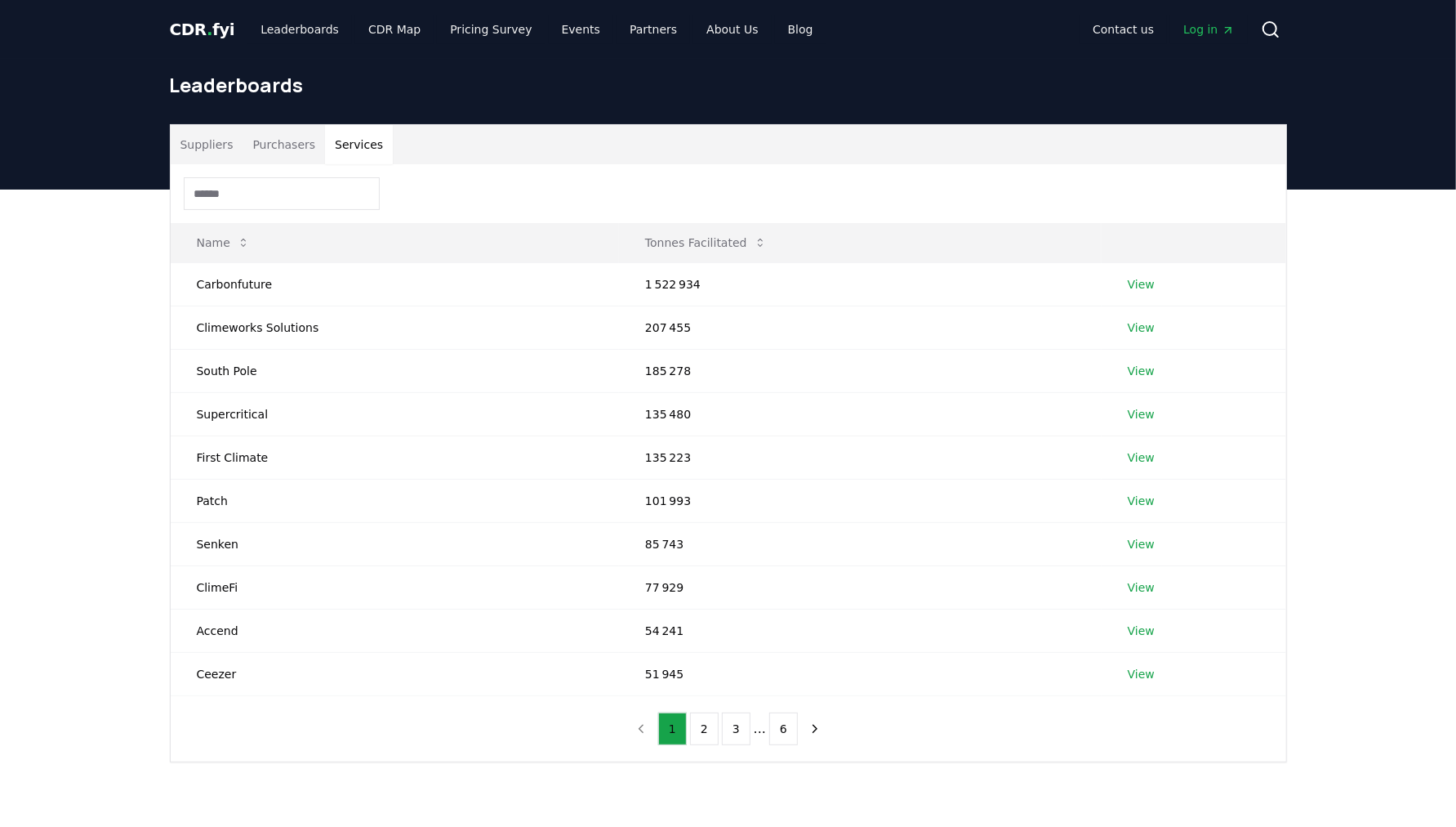
click at [208, 139] on button "Suppliers" at bounding box center [207, 145] width 73 height 39
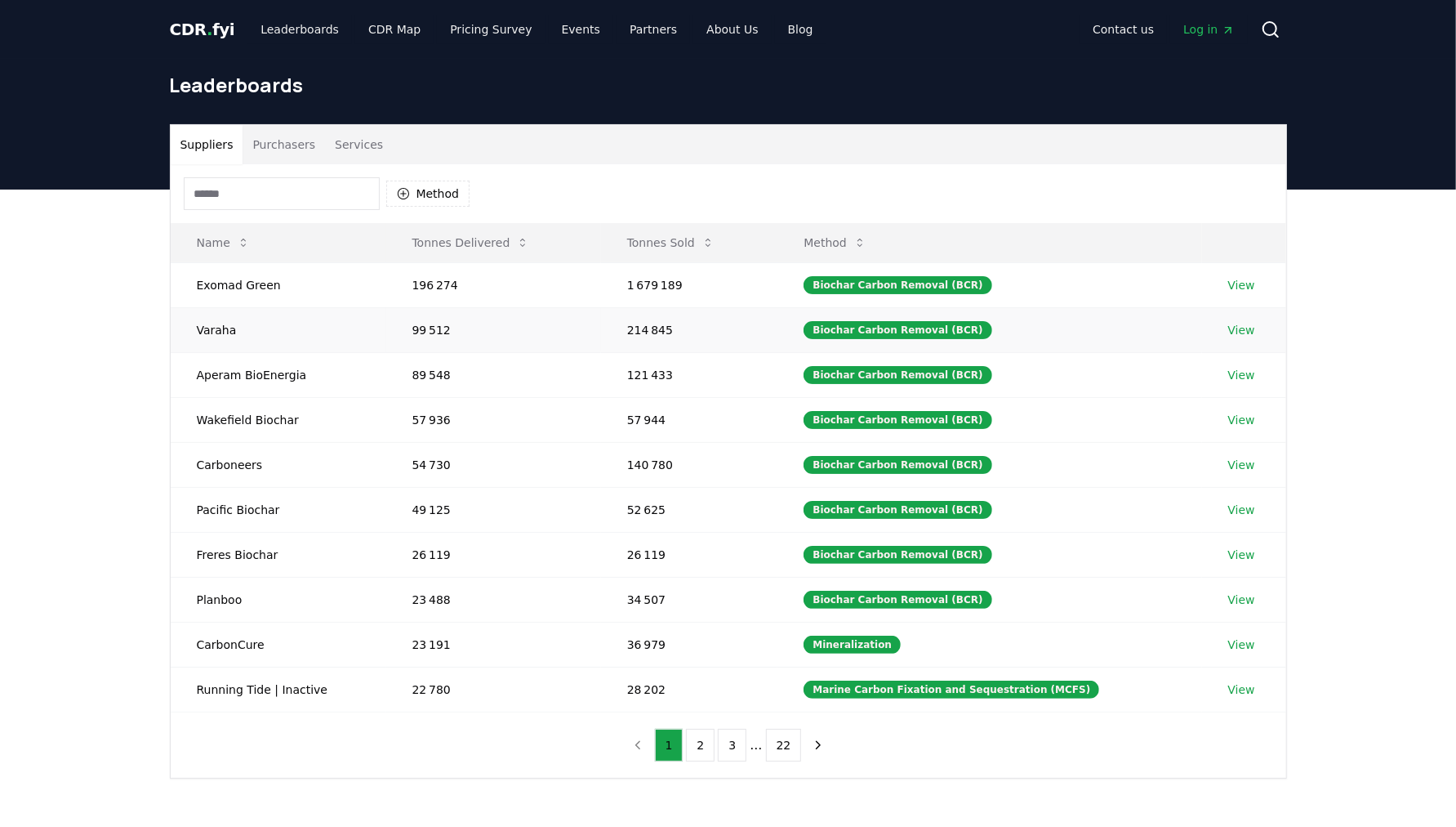
drag, startPoint x: 199, startPoint y: 239, endPoint x: 398, endPoint y: 320, distance: 214.9
click at [398, 320] on table "Name Tonnes Delivered Tonnes Sold Method Exomad Green 196 274 1 679 189 Biochar…" at bounding box center [728, 467] width 1115 height 489
click at [306, 29] on link "Leaderboards" at bounding box center [300, 29] width 105 height 29
click at [303, 29] on link "Leaderboards" at bounding box center [300, 29] width 105 height 29
click at [366, 30] on link "CDR Map" at bounding box center [395, 29] width 78 height 29
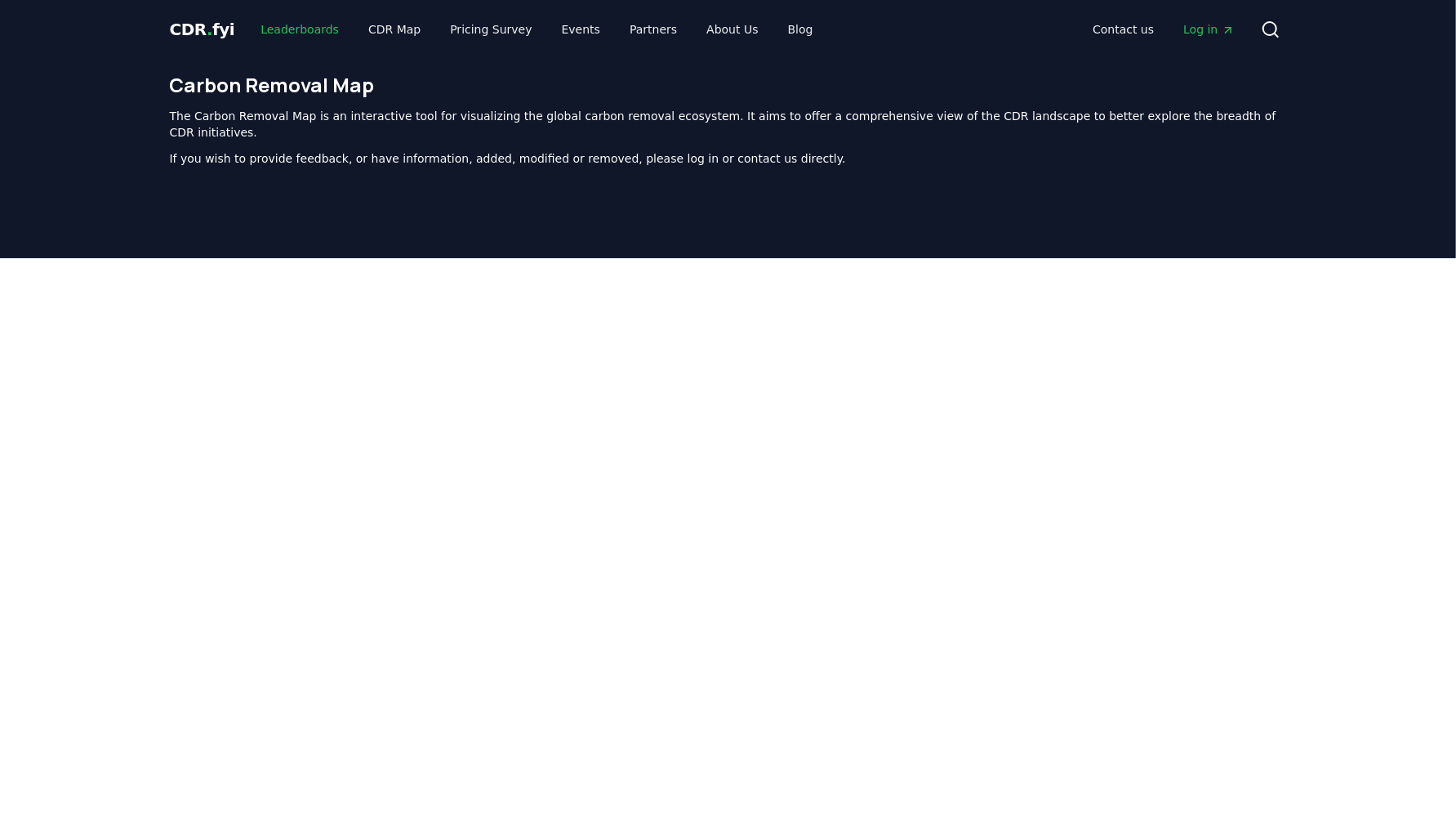
click at [302, 28] on link "Leaderboards" at bounding box center [300, 29] width 105 height 29
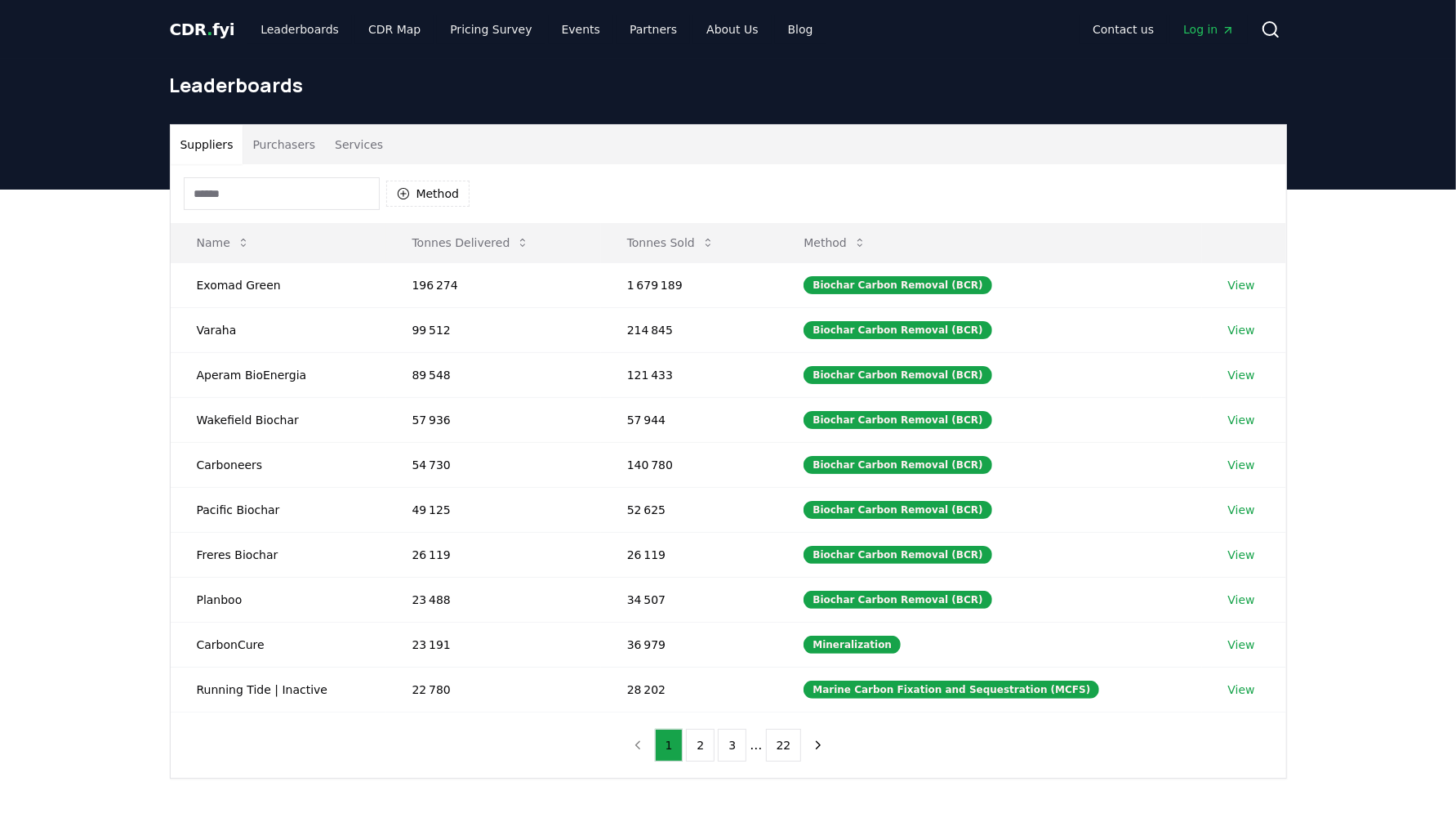
click at [217, 29] on span "CDR . fyi" at bounding box center [203, 29] width 65 height 20
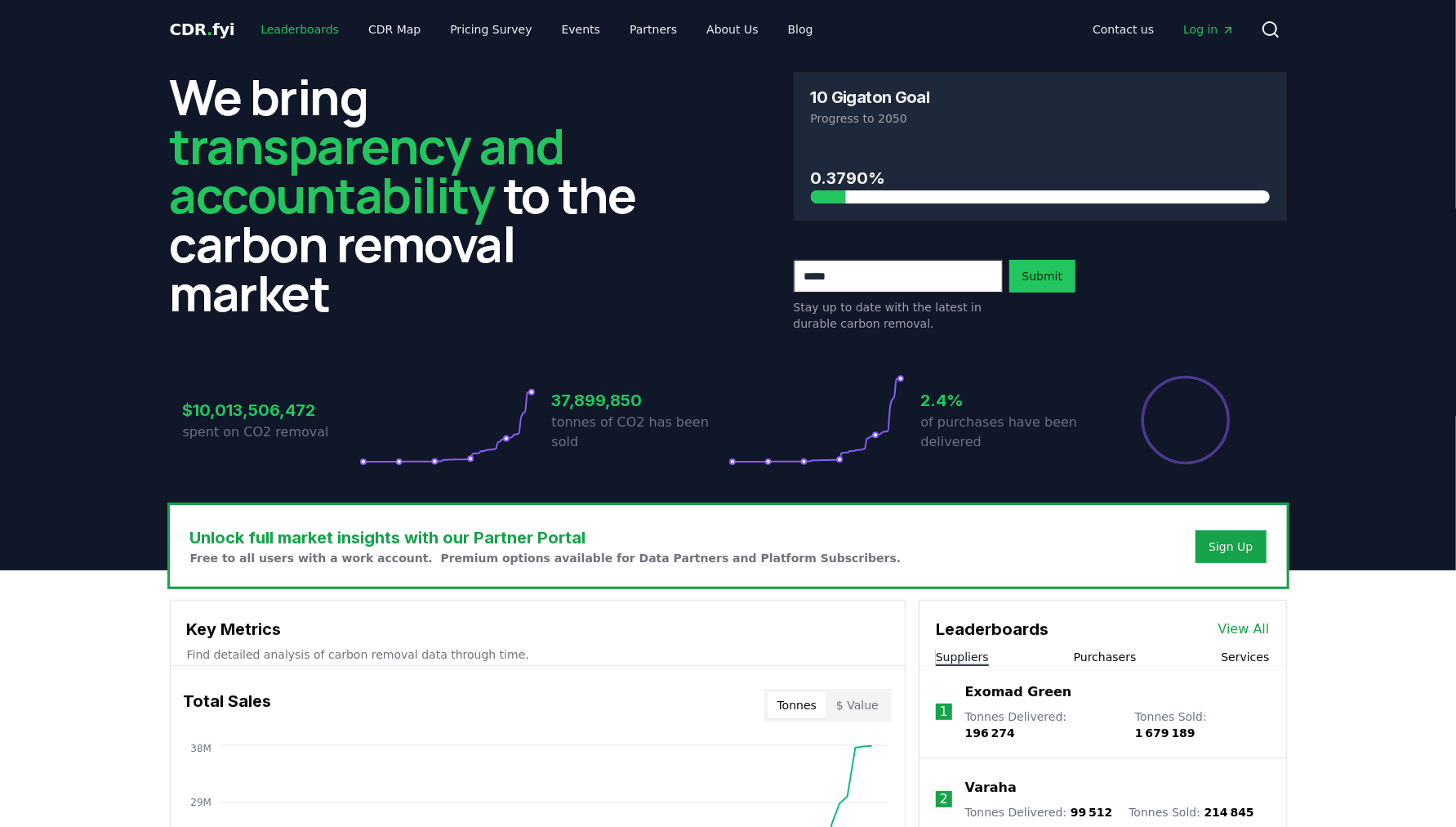
click at [306, 30] on link "Leaderboards" at bounding box center [300, 29] width 105 height 29
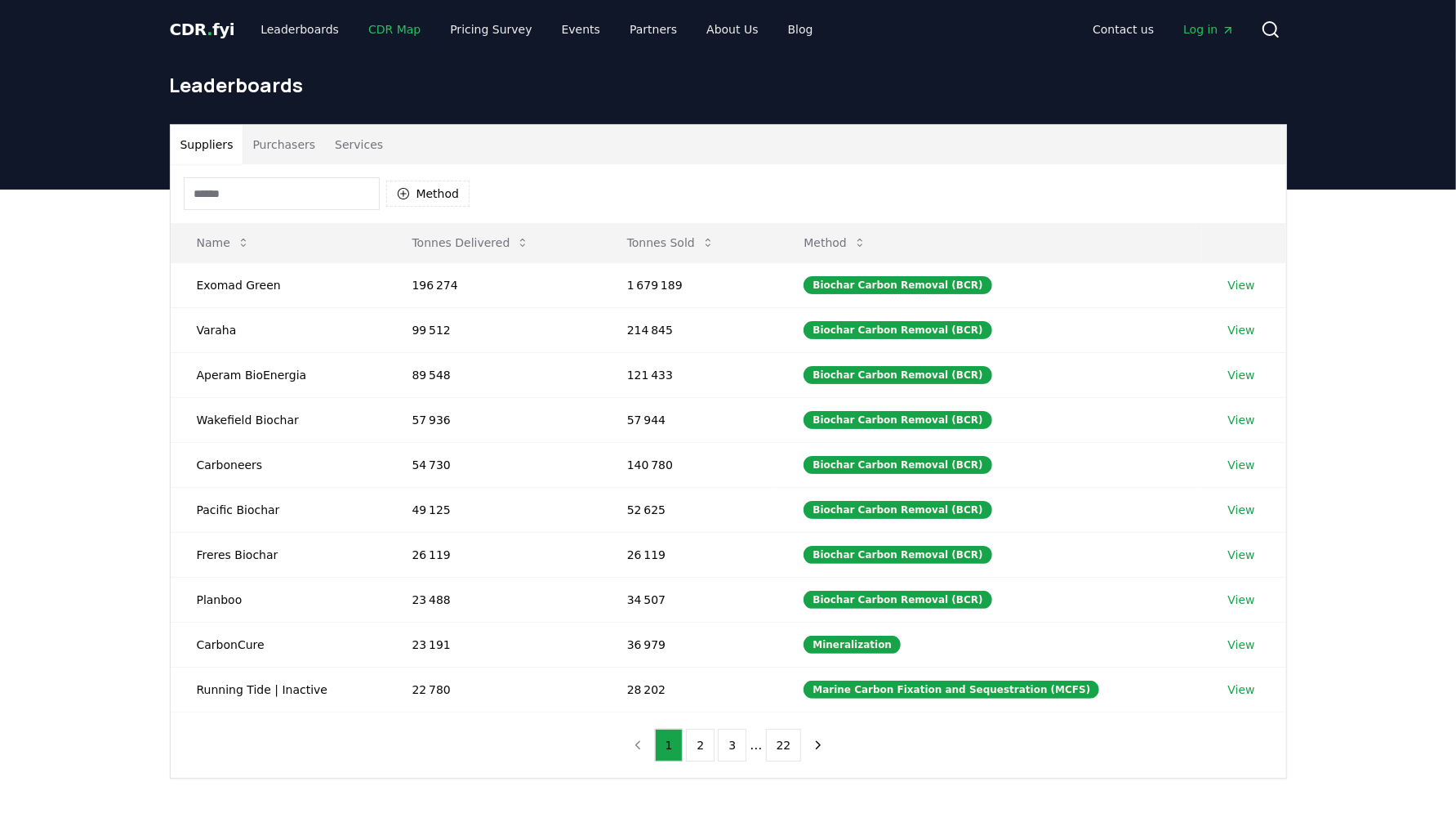
click at [378, 32] on link "CDR Map" at bounding box center [395, 29] width 78 height 29
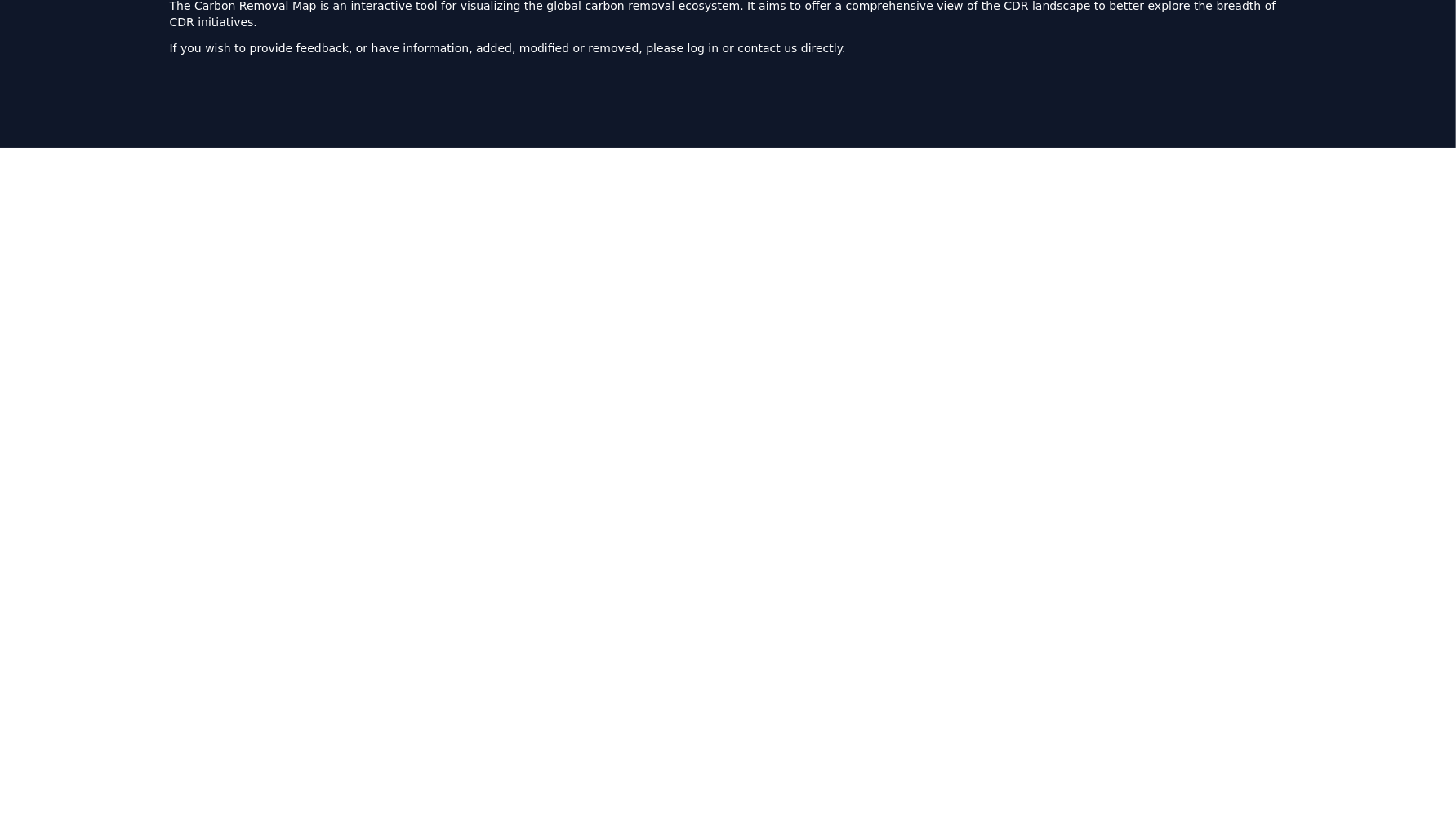
scroll to position [98, 0]
